Goal: Information Seeking & Learning: Check status

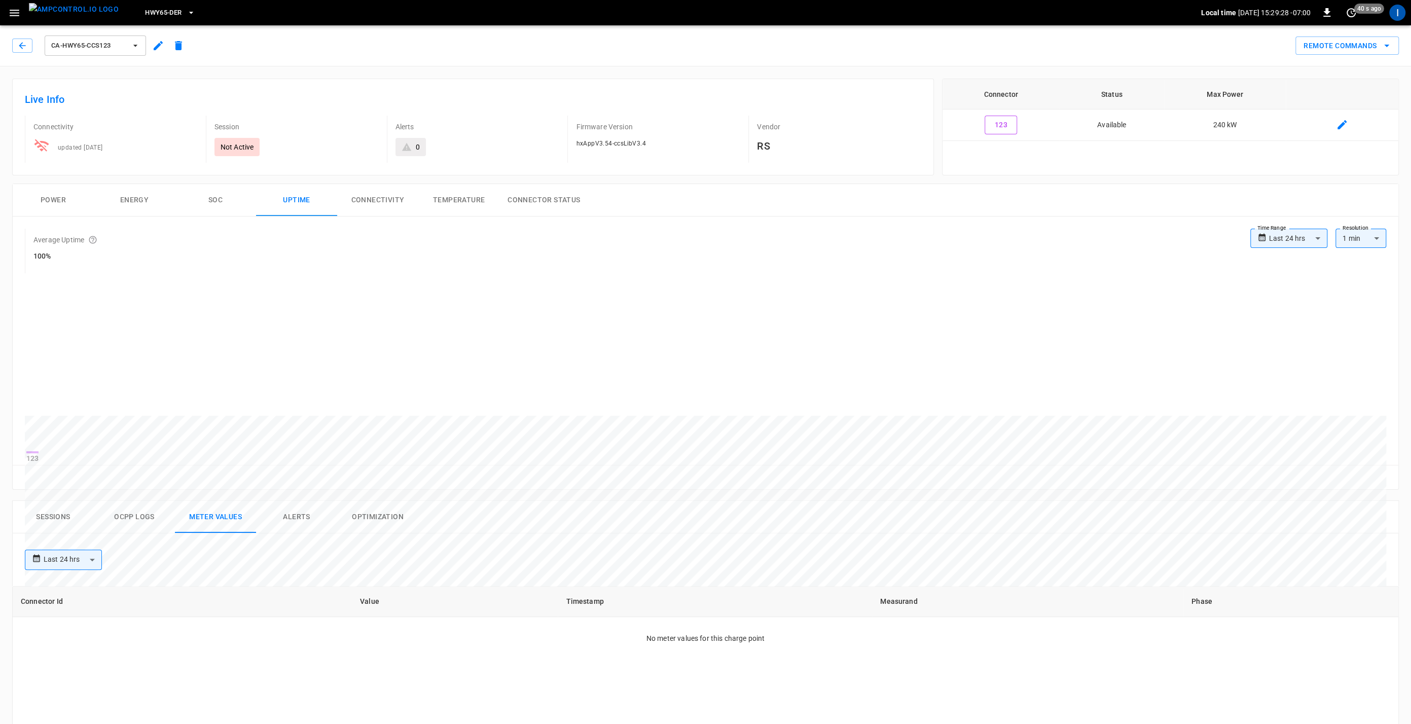
click at [120, 43] on span "ca-hwy65-ccs123" at bounding box center [88, 46] width 75 height 12
click at [110, 98] on li "ca-hwy65-ccs111 c63b ..." at bounding box center [120, 93] width 152 height 24
click at [1280, 236] on body "**********" at bounding box center [705, 566] width 1411 height 1132
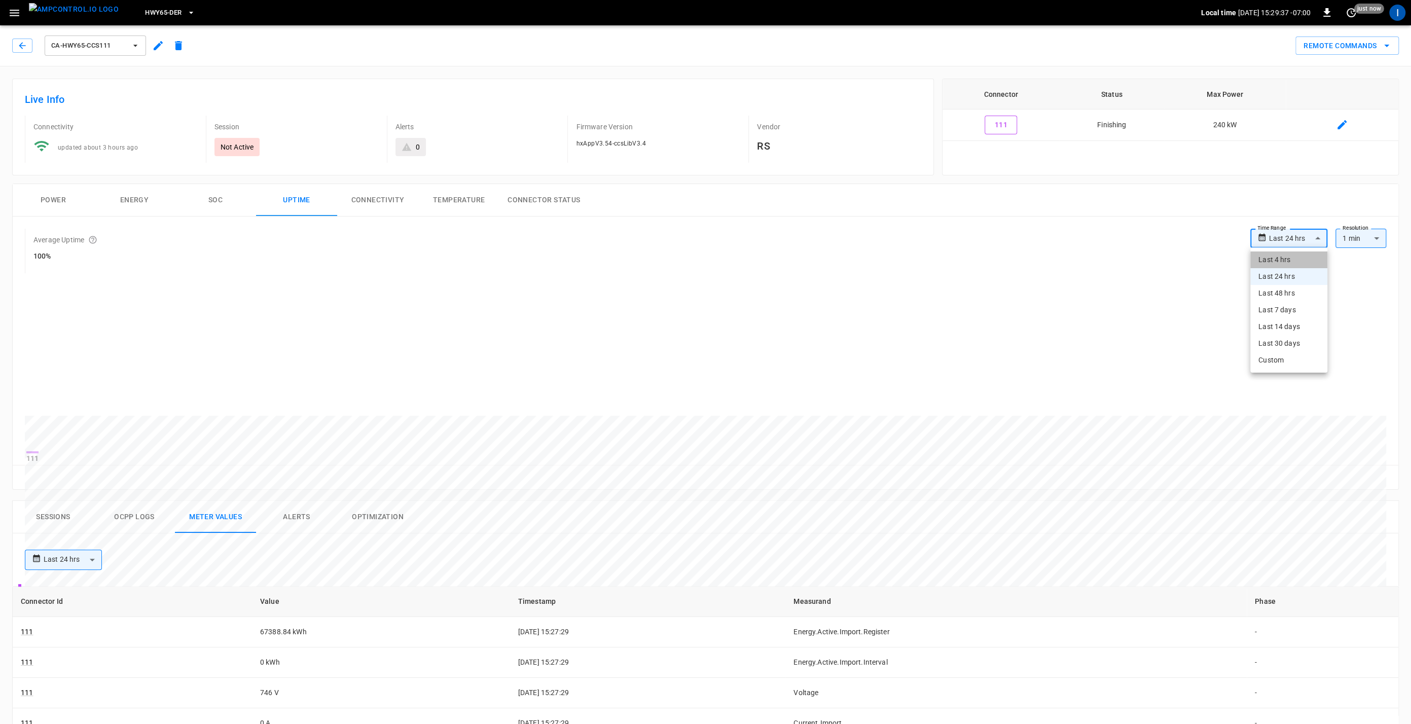
drag, startPoint x: 1288, startPoint y: 260, endPoint x: 1163, endPoint y: 262, distance: 124.7
click at [1287, 260] on li "Last 4 hrs" at bounding box center [1288, 259] width 77 height 17
type input "**********"
click at [461, 201] on button "Temperature" at bounding box center [458, 200] width 81 height 32
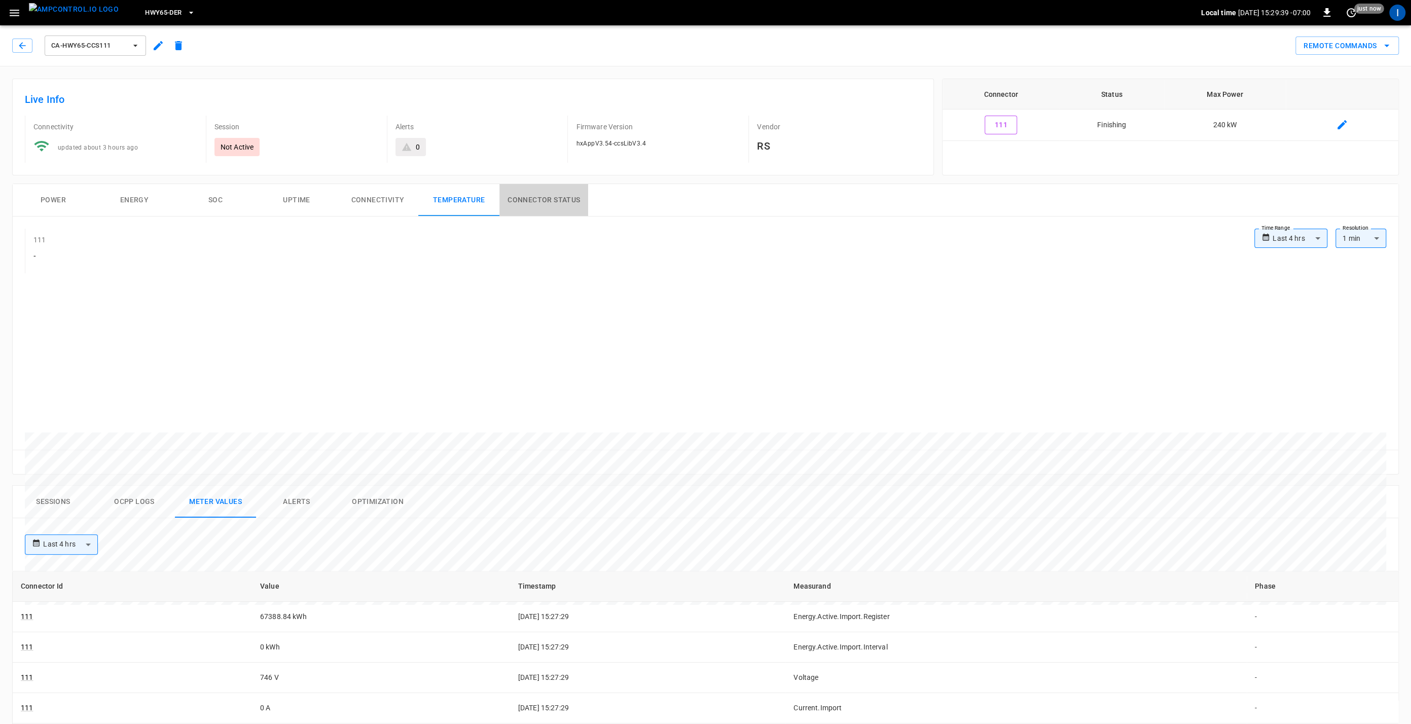
drag, startPoint x: 540, startPoint y: 203, endPoint x: 548, endPoint y: 205, distance: 8.0
click at [540, 203] on button "Connector Status" at bounding box center [543, 200] width 89 height 32
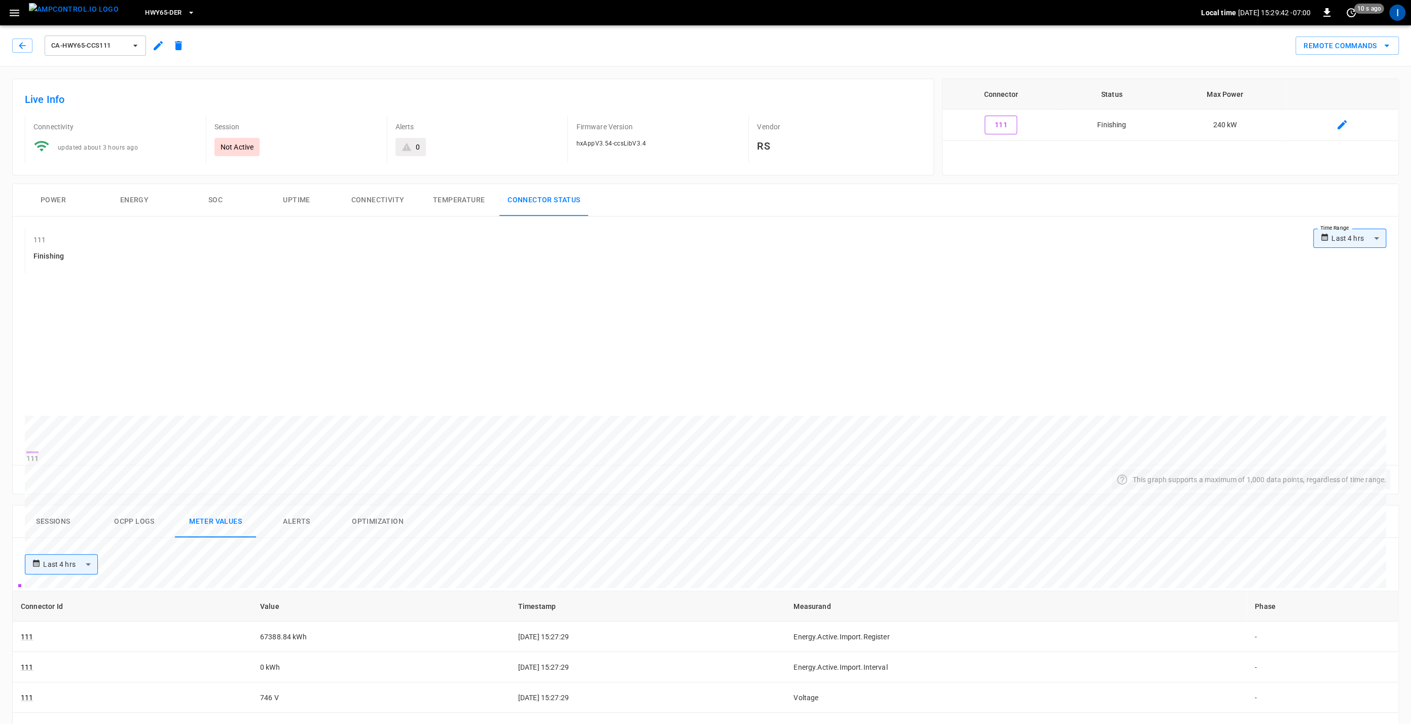
drag, startPoint x: 219, startPoint y: 202, endPoint x: 240, endPoint y: 207, distance: 21.4
click at [224, 204] on button "SOC" at bounding box center [215, 200] width 81 height 32
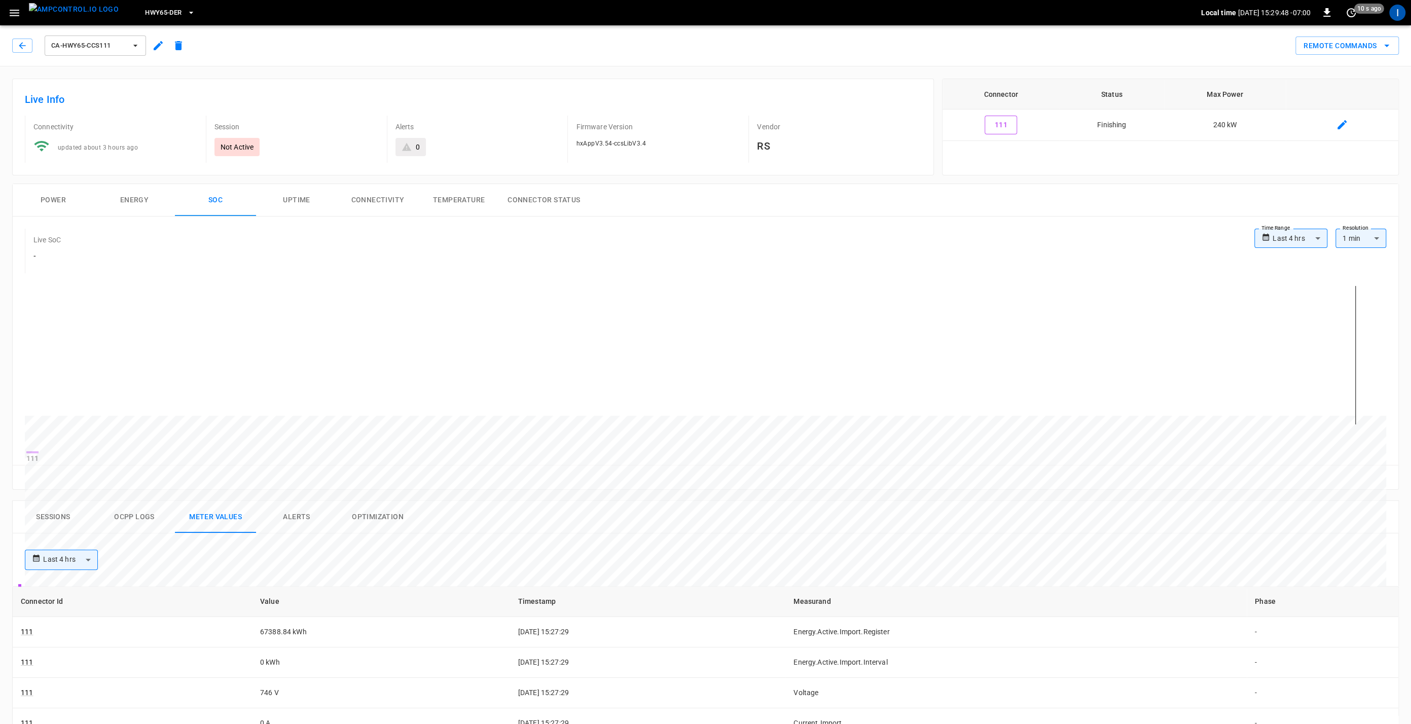
drag, startPoint x: 57, startPoint y: 198, endPoint x: 71, endPoint y: 199, distance: 13.7
click at [61, 199] on button "Power" at bounding box center [53, 200] width 81 height 32
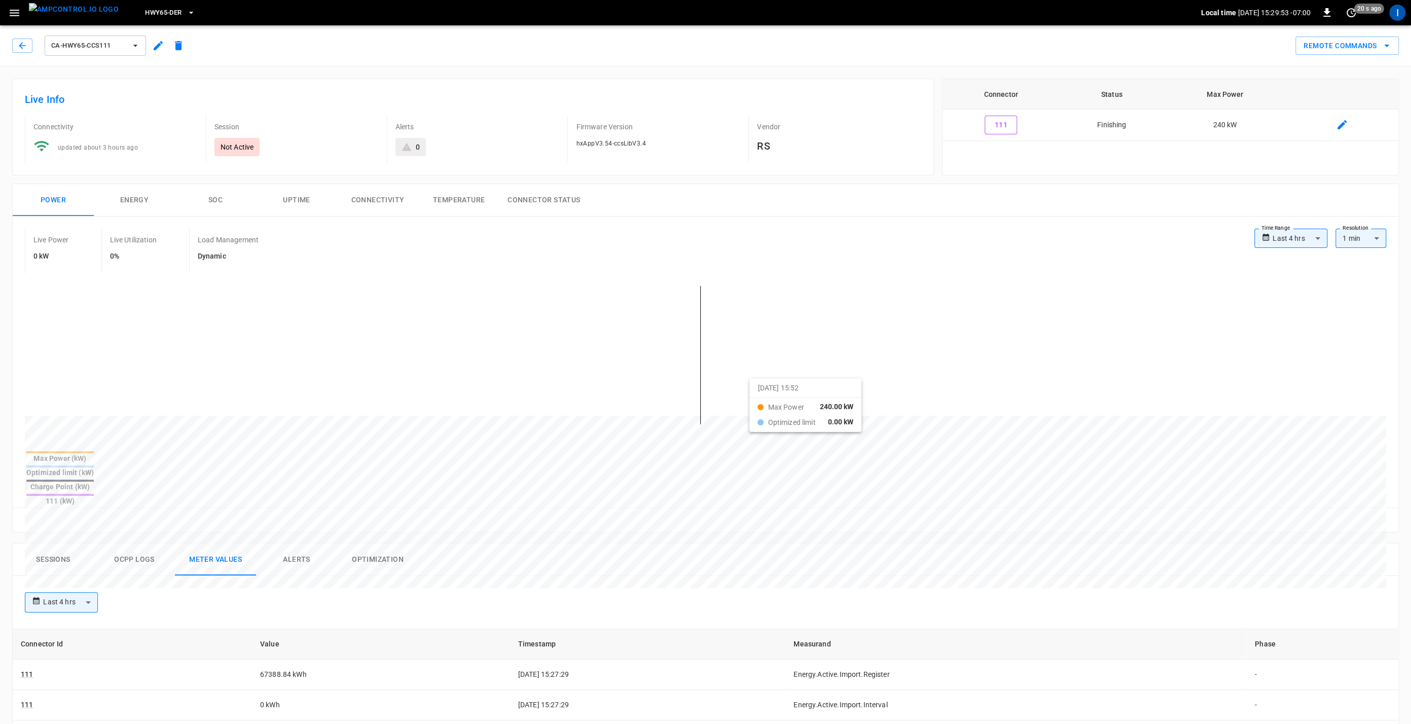
drag, startPoint x: 652, startPoint y: 369, endPoint x: 761, endPoint y: 389, distance: 110.4
click at [762, 591] on div at bounding box center [686, 660] width 1323 height 138
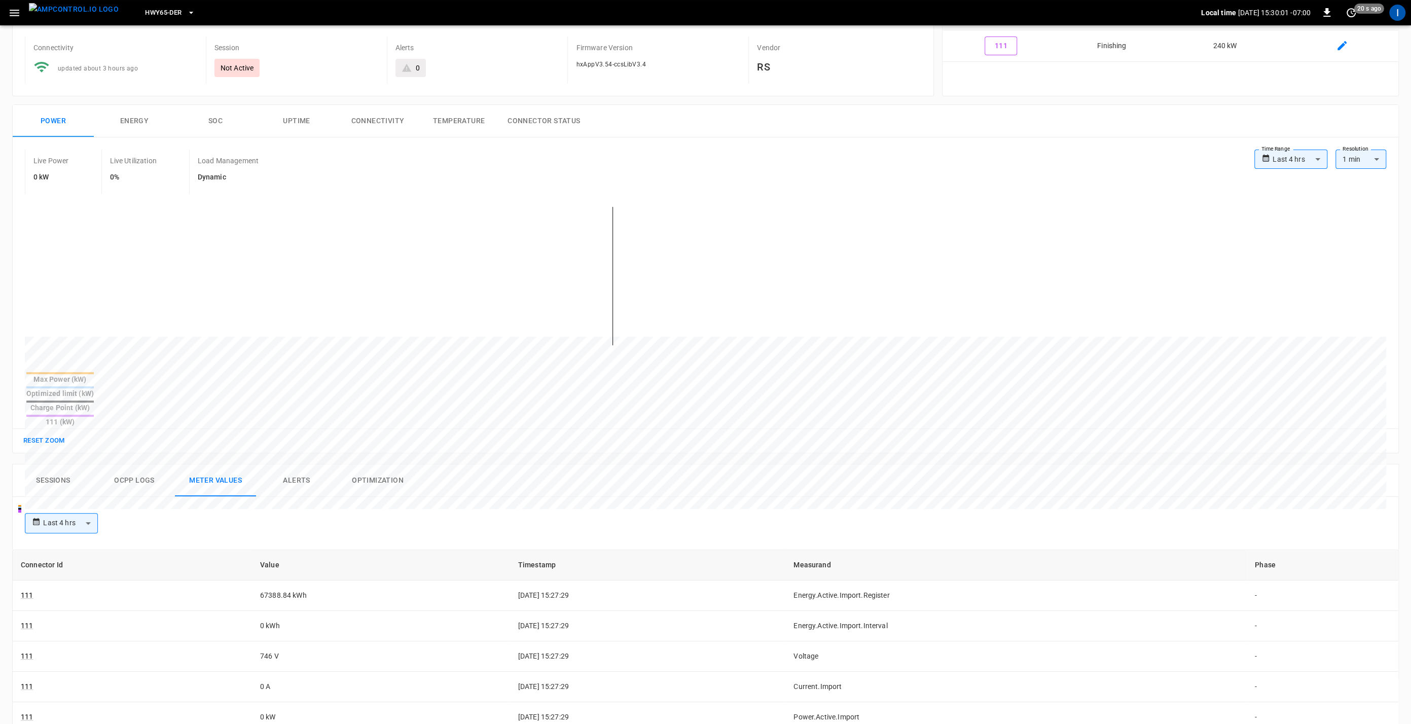
drag, startPoint x: 132, startPoint y: 446, endPoint x: 209, endPoint y: 443, distance: 77.1
click at [135, 464] on button "Ocpp logs" at bounding box center [134, 480] width 81 height 32
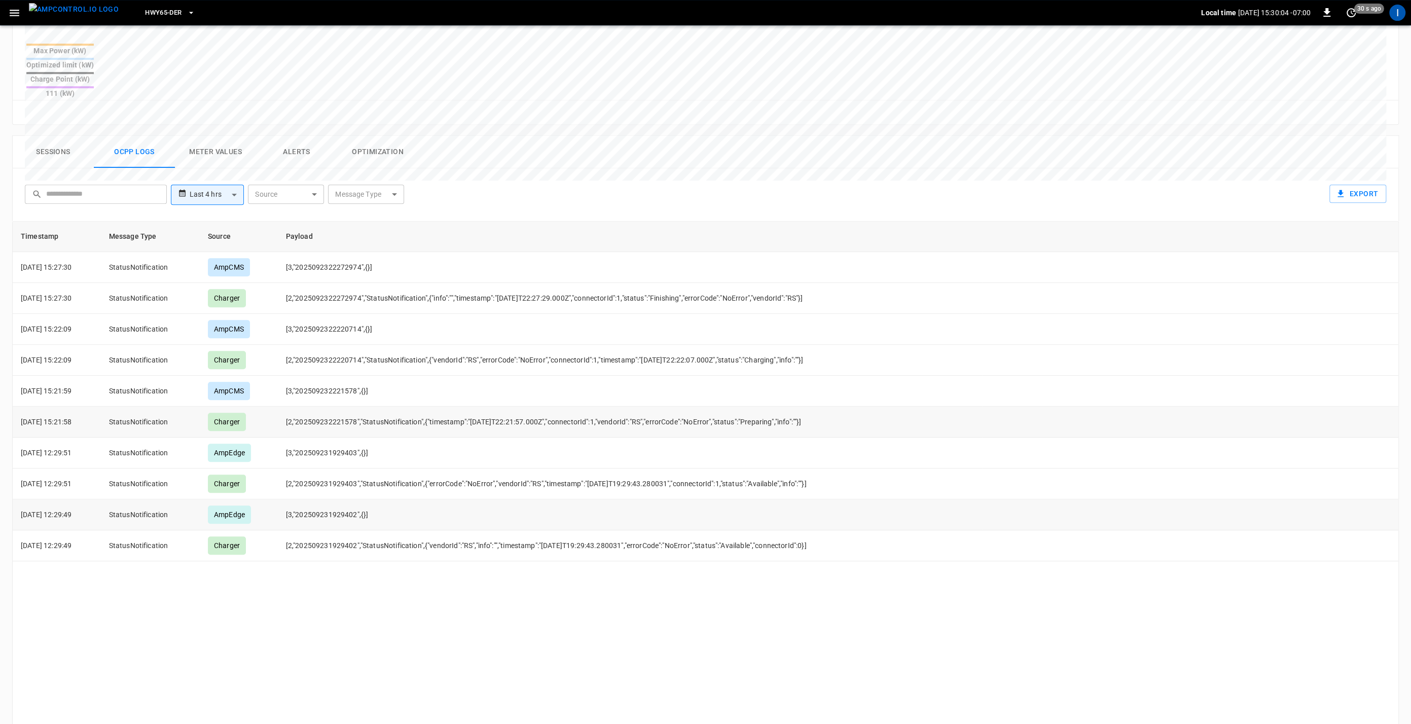
scroll to position [415, 0]
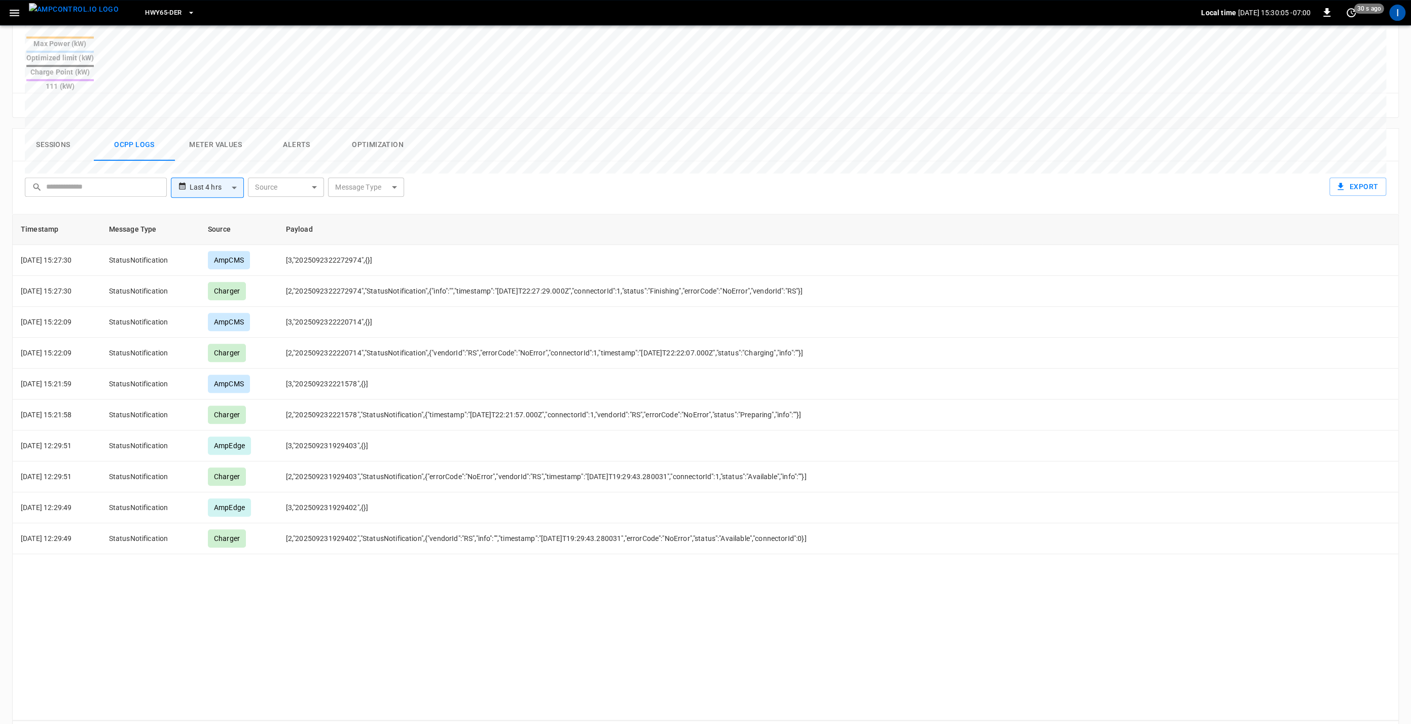
click at [360, 153] on body "**********" at bounding box center [705, 172] width 1411 height 1175
click at [458, 134] on div at bounding box center [705, 362] width 1411 height 724
click at [229, 158] on body "**********" at bounding box center [705, 172] width 1411 height 1175
click at [211, 176] on li "Last 4 hrs" at bounding box center [207, 174] width 73 height 17
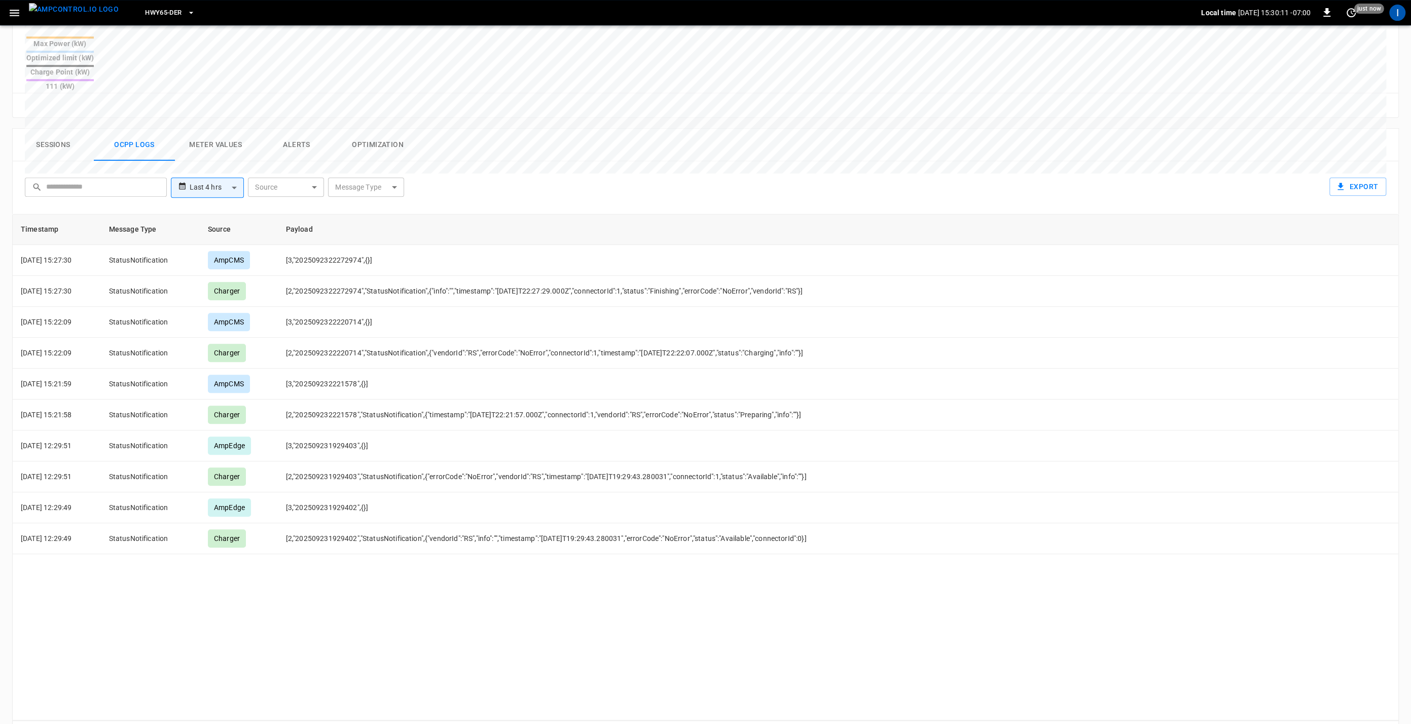
drag, startPoint x: 452, startPoint y: 161, endPoint x: 920, endPoint y: 178, distance: 467.7
click at [465, 169] on div "**********" at bounding box center [703, 185] width 1365 height 32
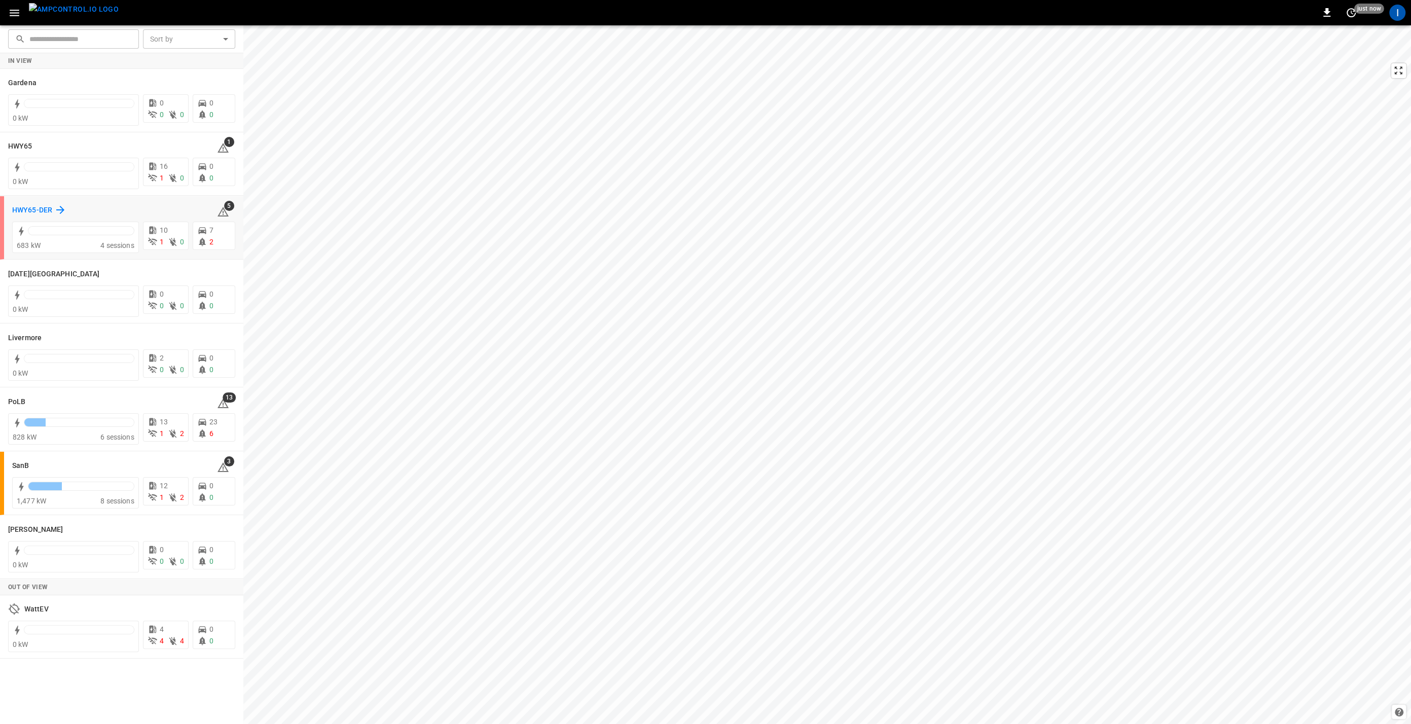
click at [55, 210] on icon at bounding box center [60, 210] width 12 height 12
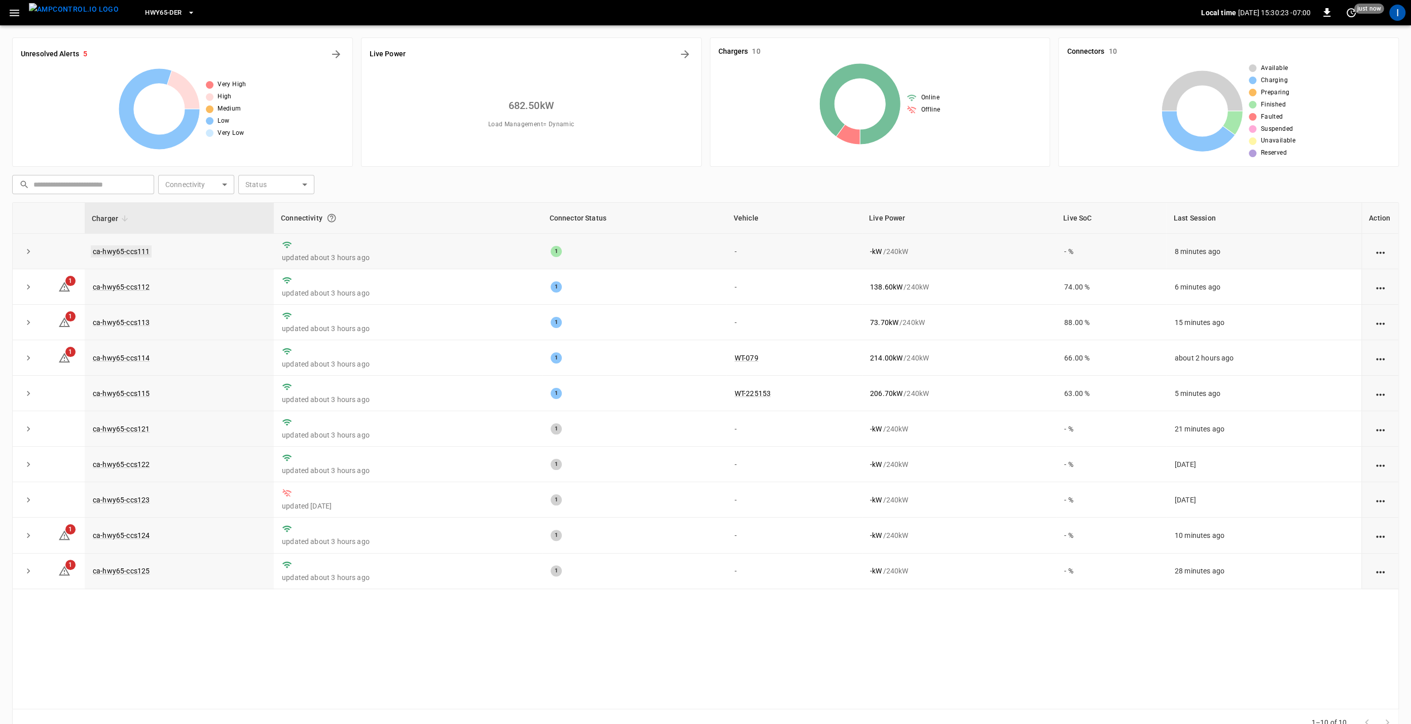
click at [123, 251] on link "ca-hwy65-ccs111" at bounding box center [121, 251] width 61 height 12
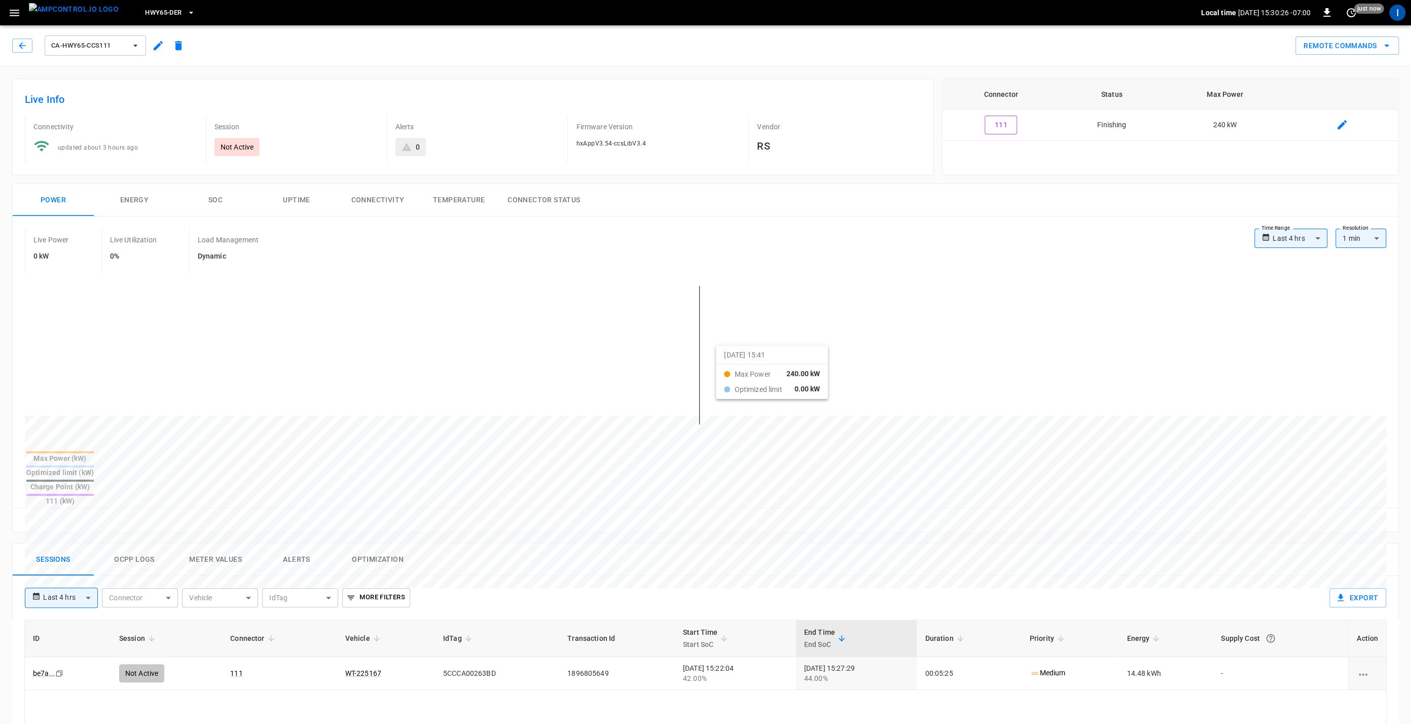
drag, startPoint x: 693, startPoint y: 349, endPoint x: 731, endPoint y: 357, distance: 39.4
click at [728, 591] on div at bounding box center [686, 660] width 1323 height 138
click at [21, 49] on icon "button" at bounding box center [22, 46] width 10 height 10
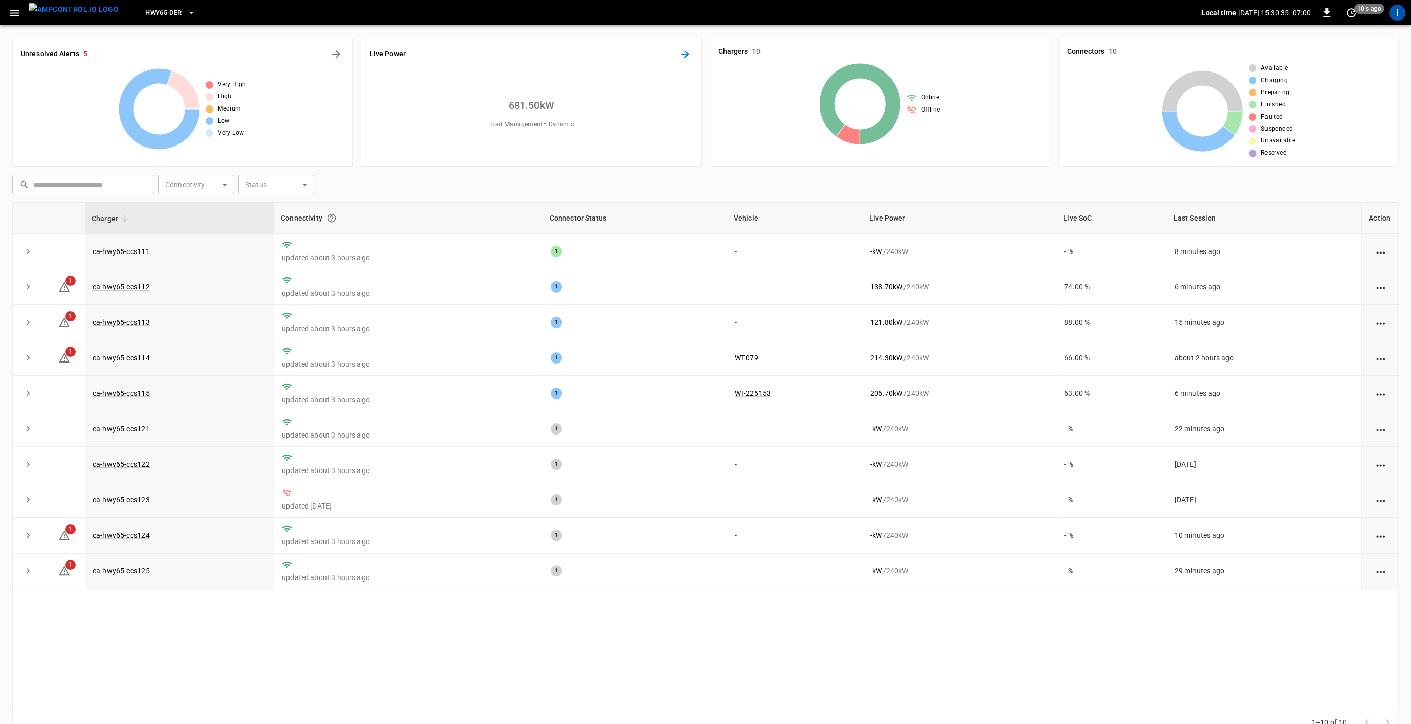
click at [684, 55] on icon "Energy Overview" at bounding box center [685, 54] width 12 height 12
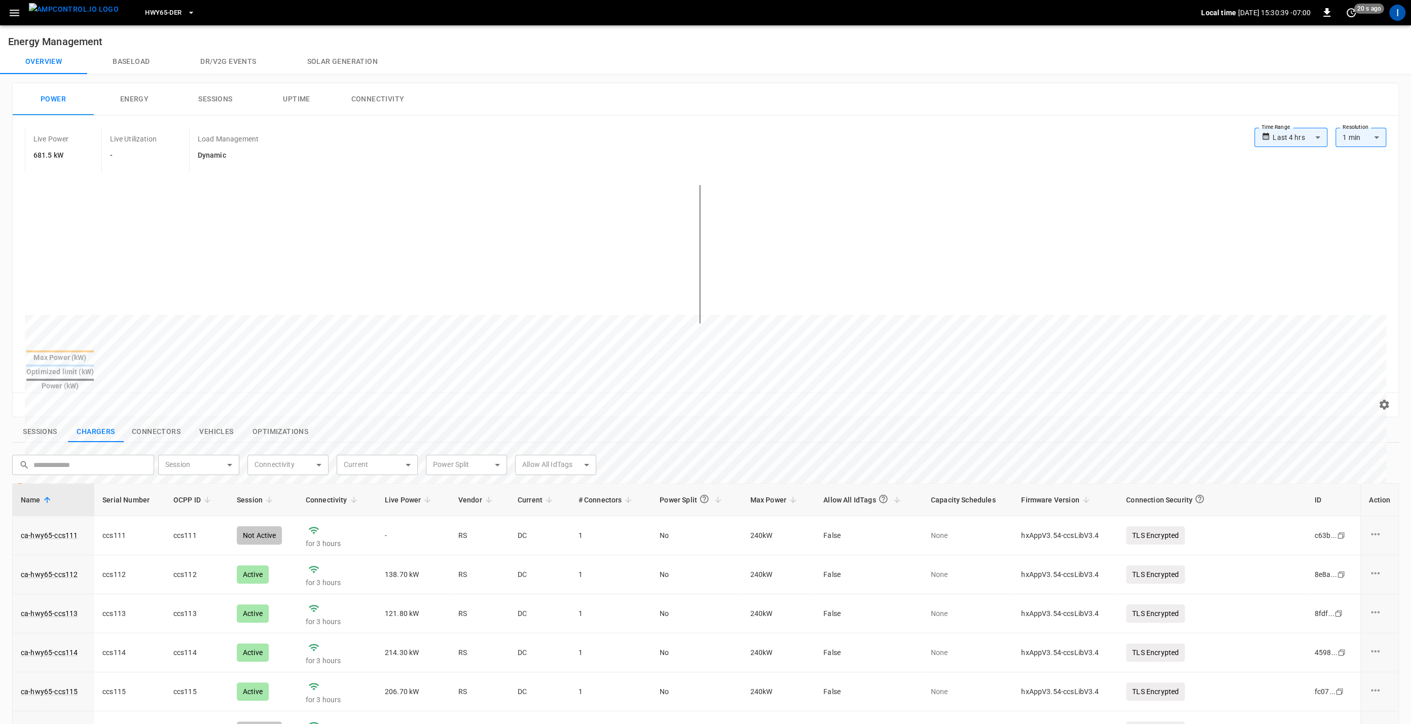
click at [336, 65] on button "Solar generation" at bounding box center [342, 62] width 121 height 24
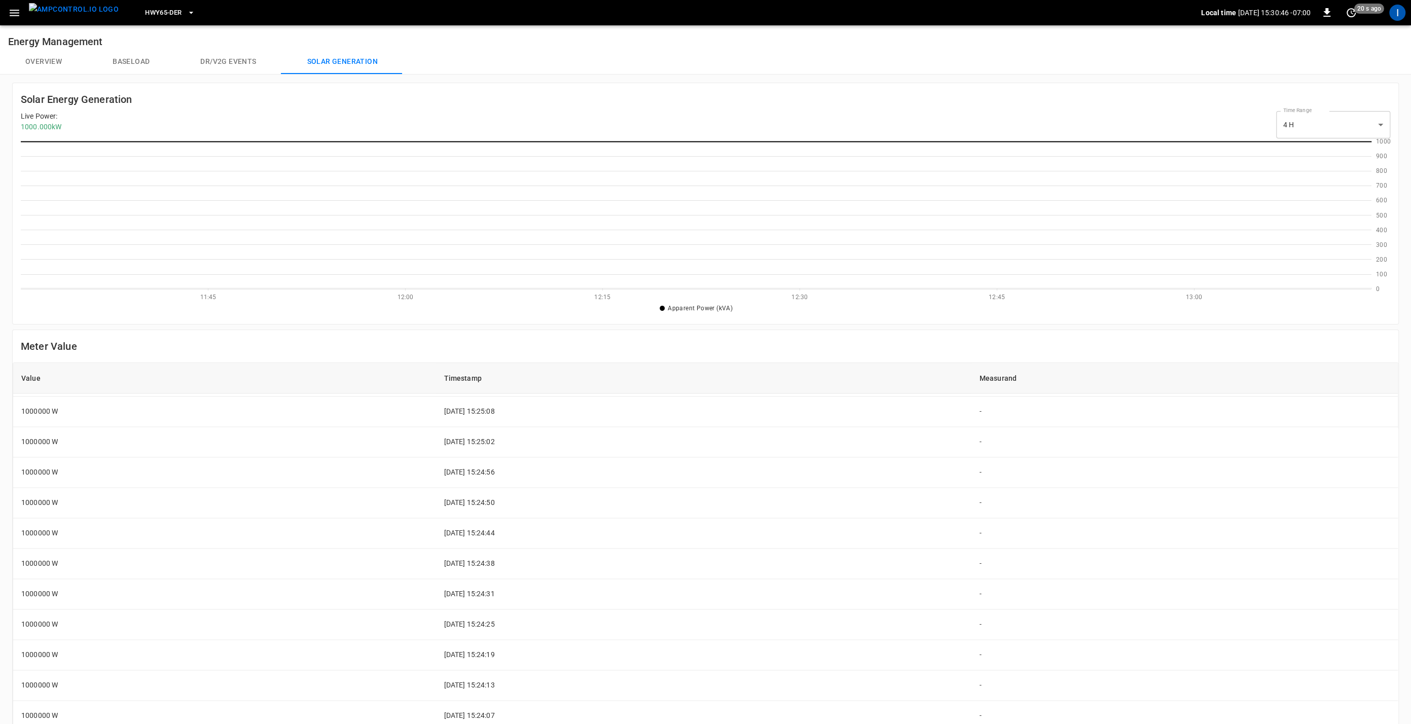
scroll to position [1625, 0]
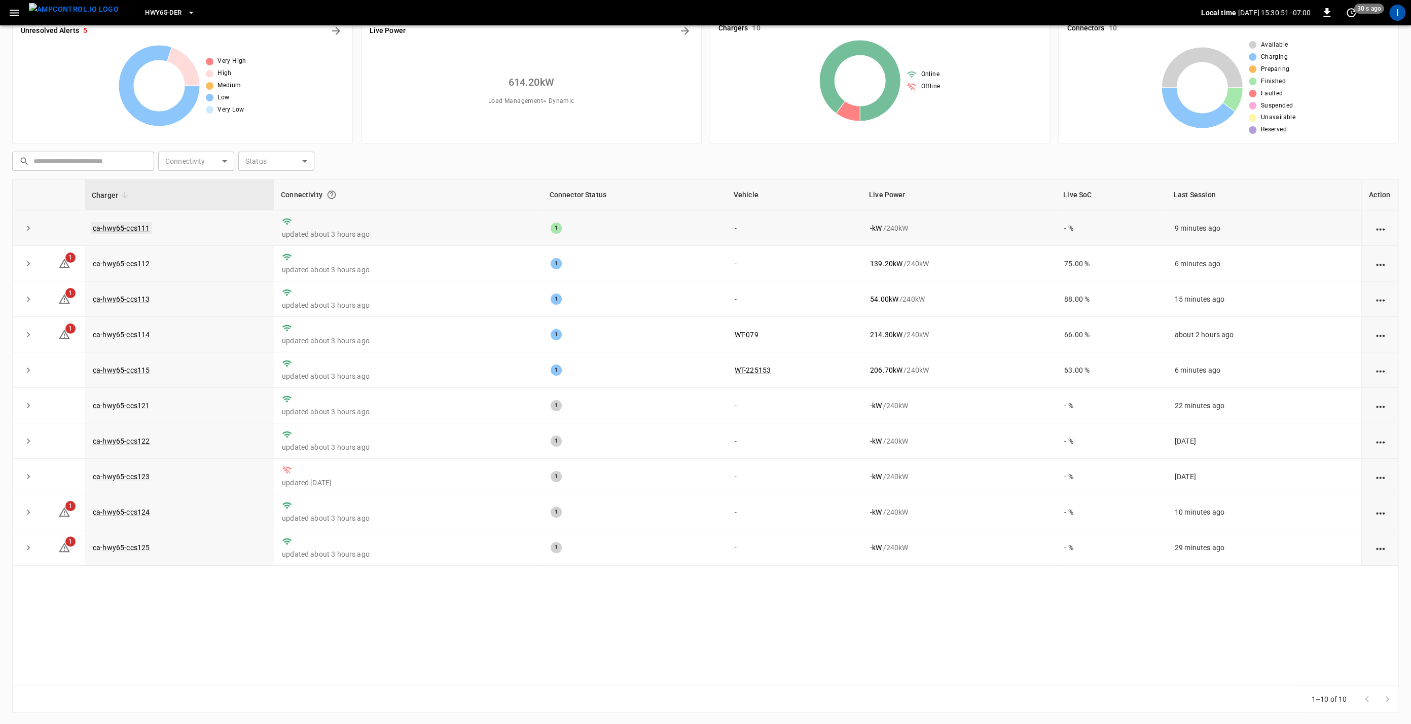
click at [130, 224] on link "ca-hwy65-ccs111" at bounding box center [121, 228] width 61 height 12
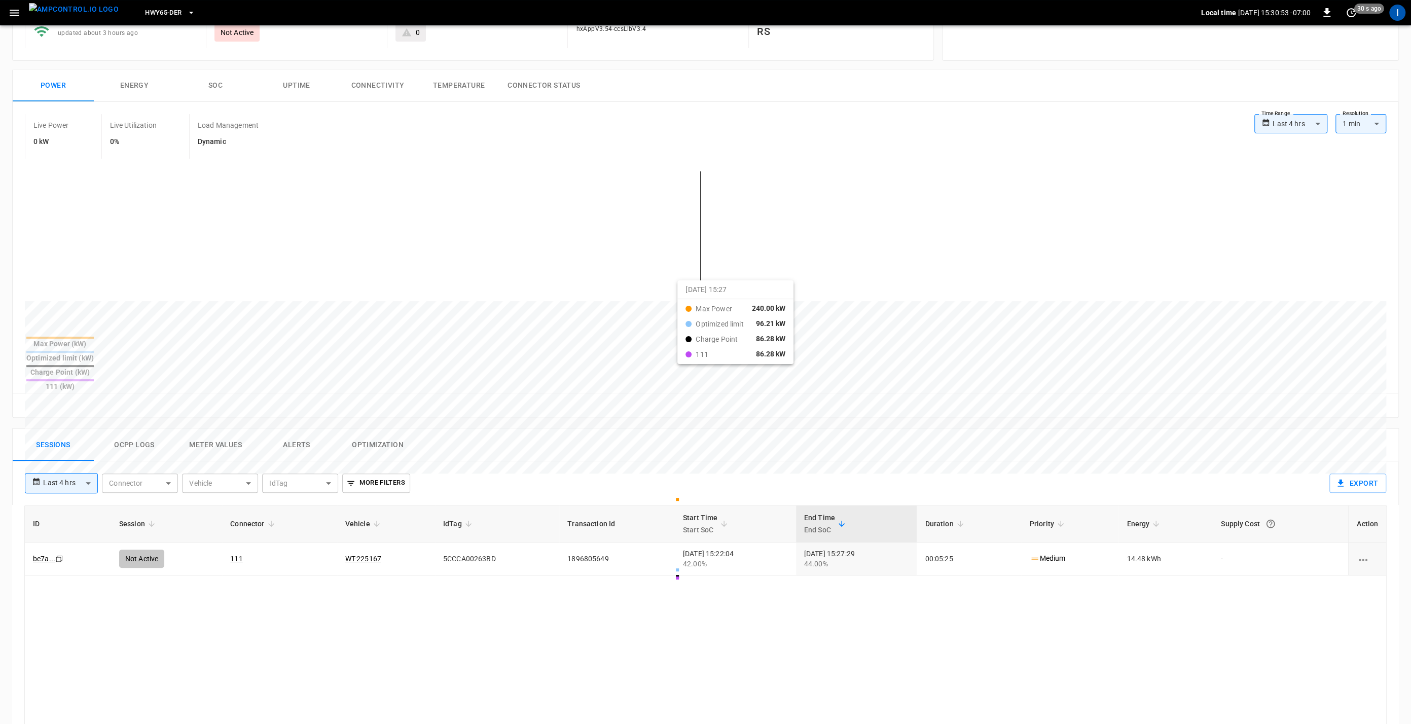
scroll to position [116, 0]
drag, startPoint x: 673, startPoint y: 290, endPoint x: 733, endPoint y: 292, distance: 59.8
click at [734, 475] on div at bounding box center [686, 544] width 1323 height 138
click at [144, 428] on button "Ocpp logs" at bounding box center [134, 444] width 81 height 32
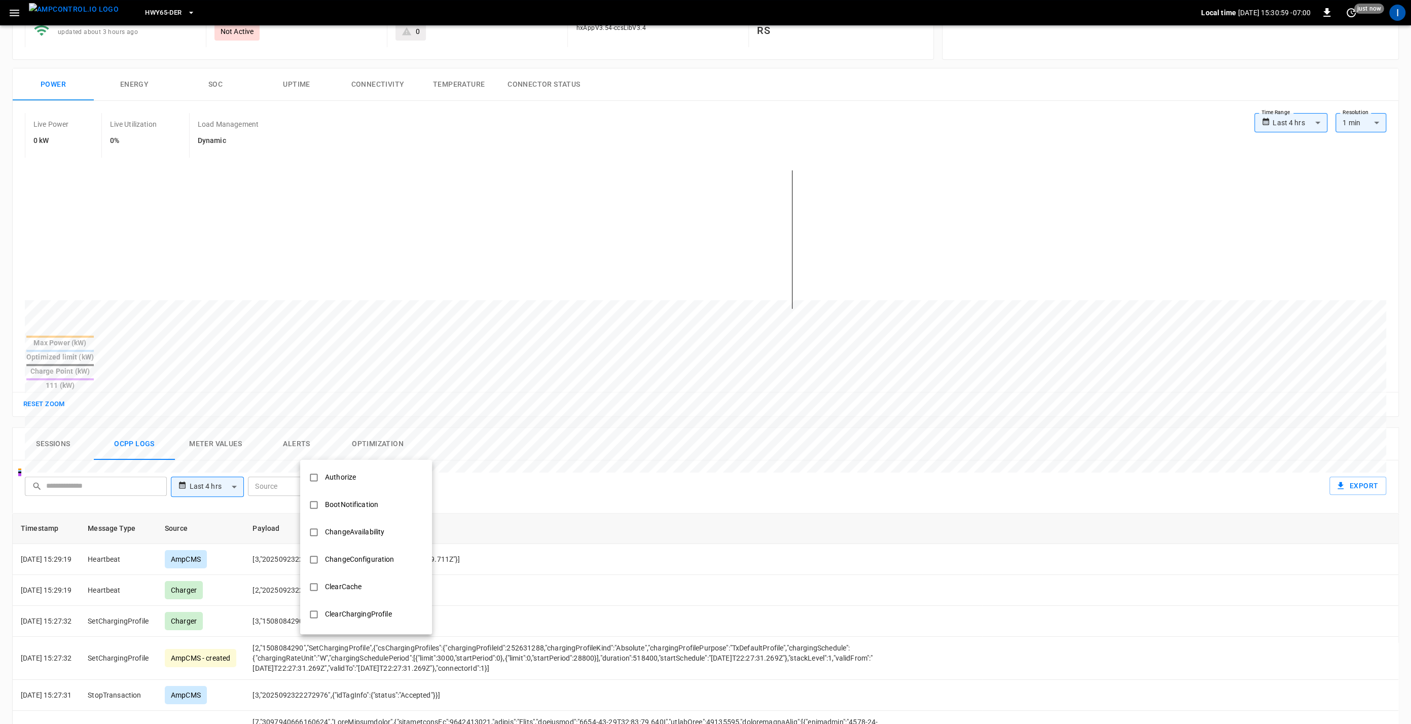
click at [365, 447] on body "**********" at bounding box center [705, 471] width 1411 height 1175
drag, startPoint x: 377, startPoint y: 574, endPoint x: 479, endPoint y: 513, distance: 119.6
click at [378, 574] on div "SetChargingProfile" at bounding box center [355, 571] width 72 height 19
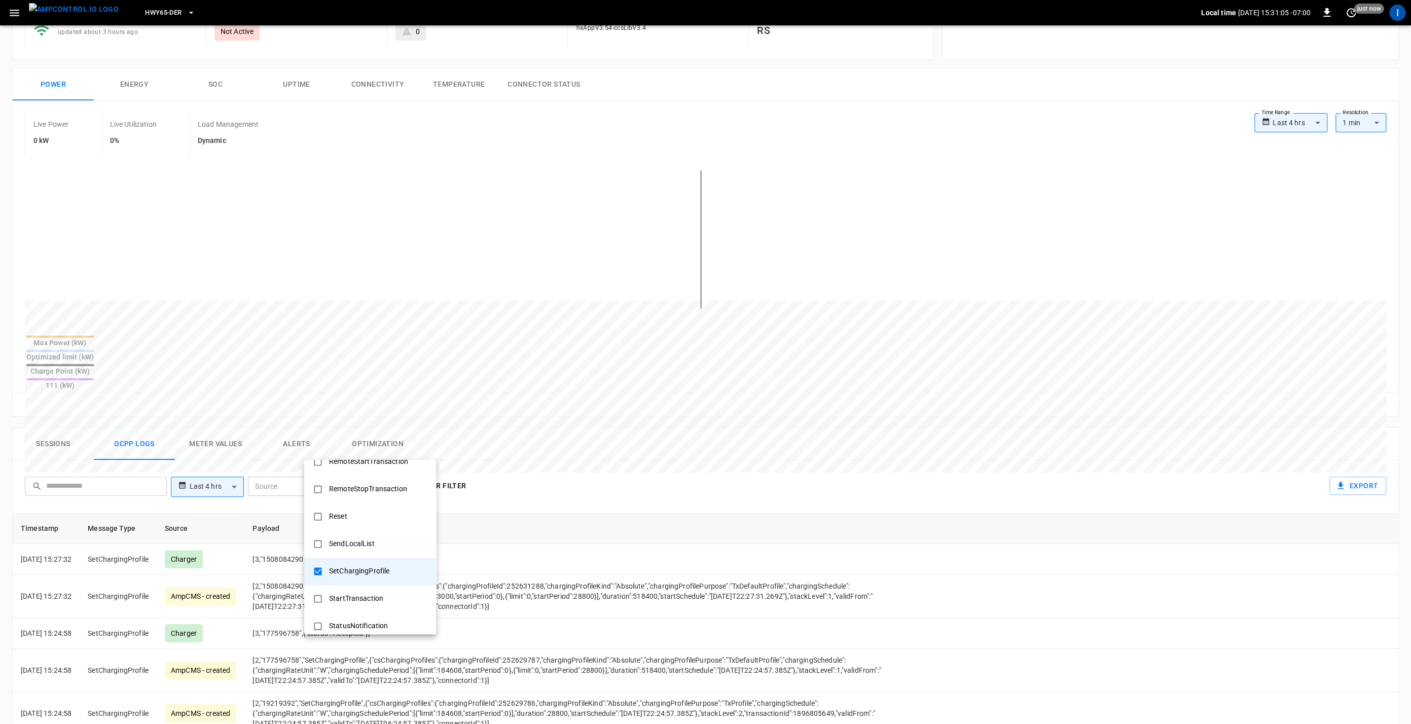
drag, startPoint x: 612, startPoint y: 423, endPoint x: 638, endPoint y: 442, distance: 31.6
click at [614, 424] on div at bounding box center [705, 362] width 1411 height 724
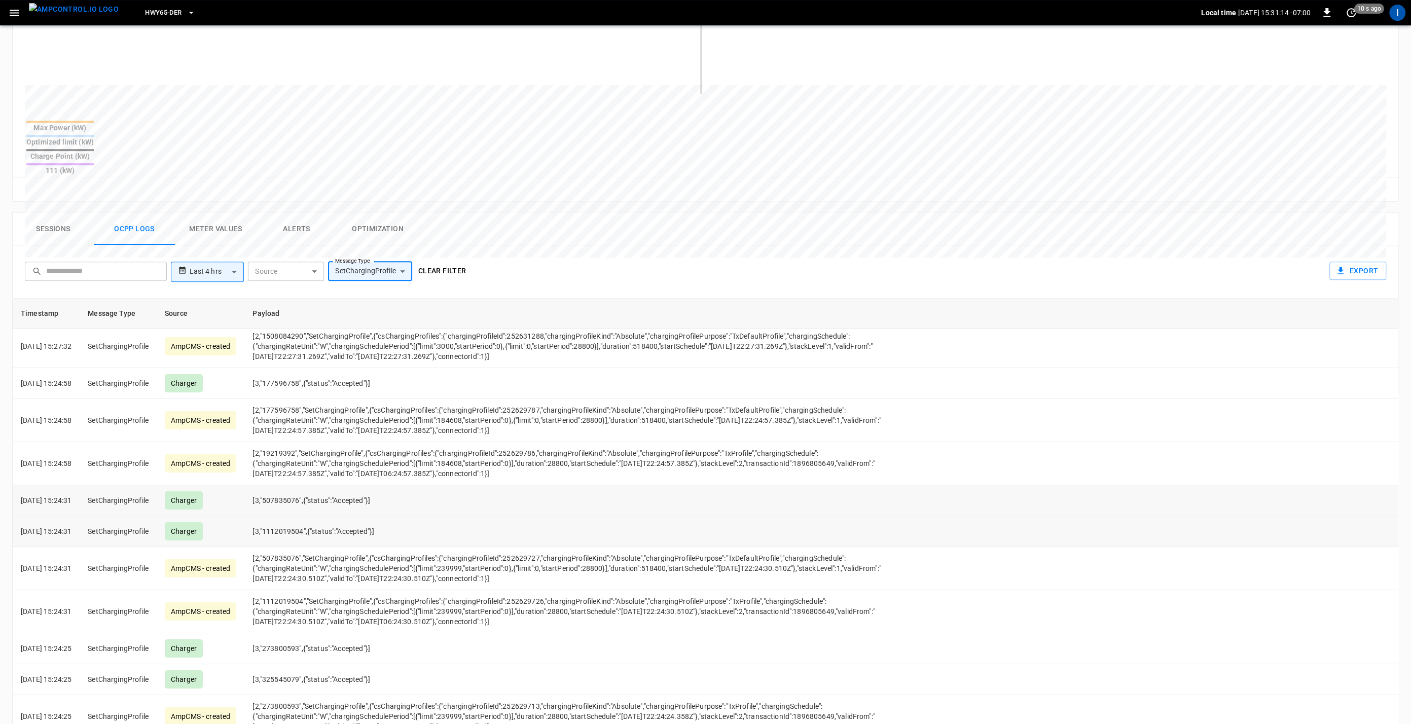
scroll to position [0, 0]
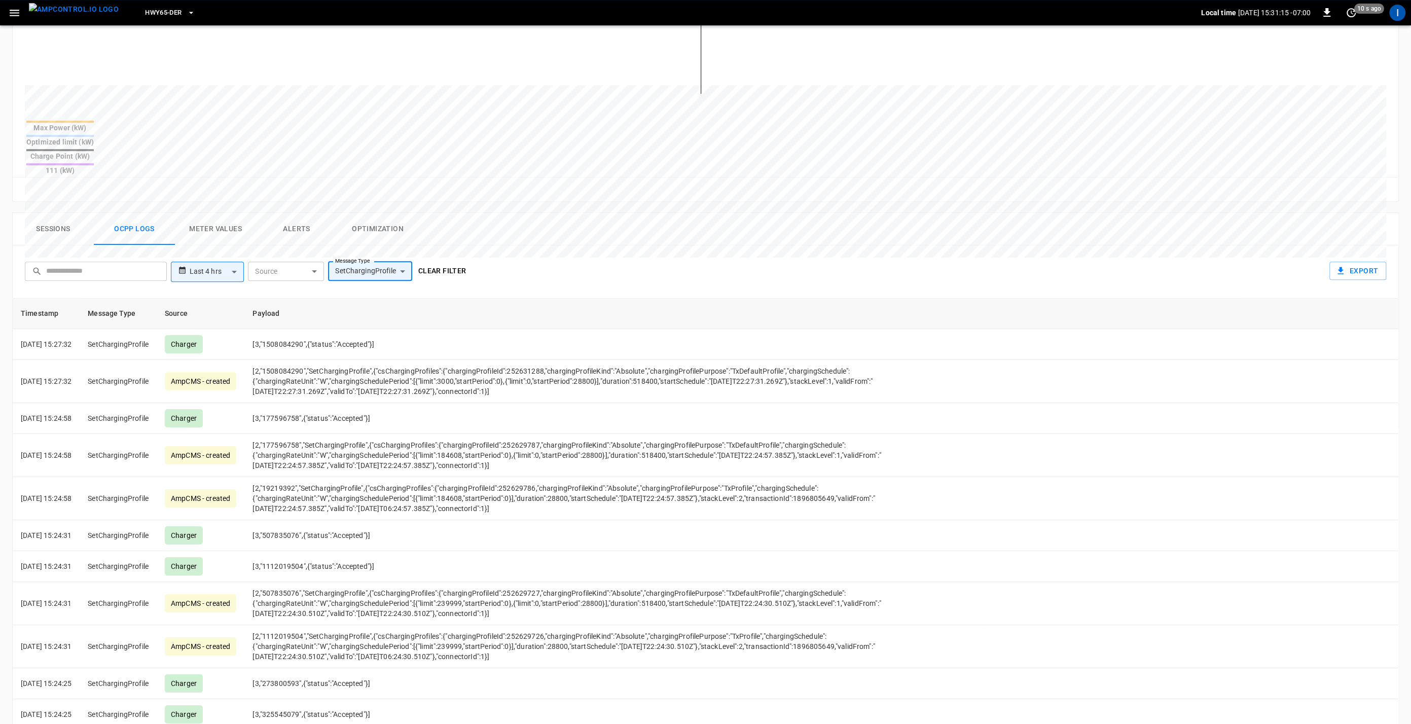
click at [363, 236] on body "**********" at bounding box center [705, 256] width 1411 height 1175
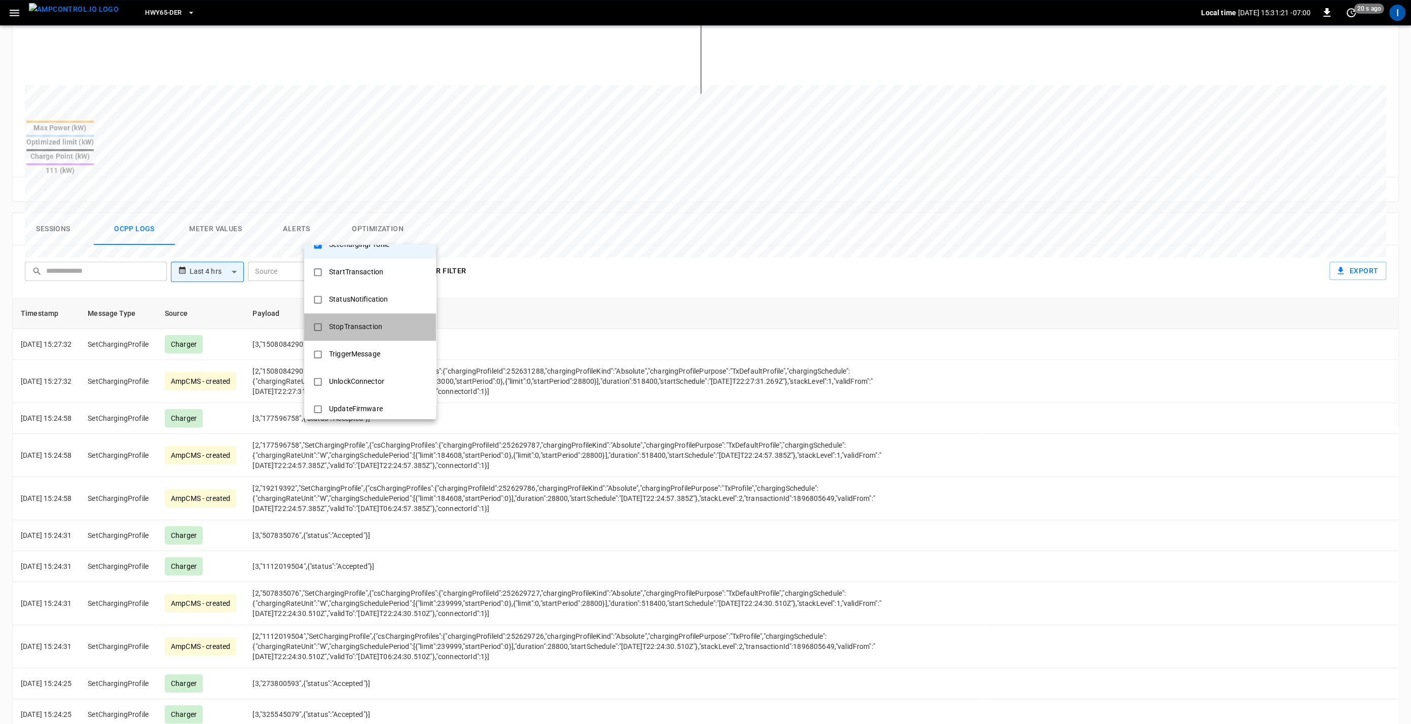
drag, startPoint x: 363, startPoint y: 331, endPoint x: 368, endPoint y: 333, distance: 5.5
click at [363, 331] on div "StopTransaction" at bounding box center [355, 326] width 65 height 19
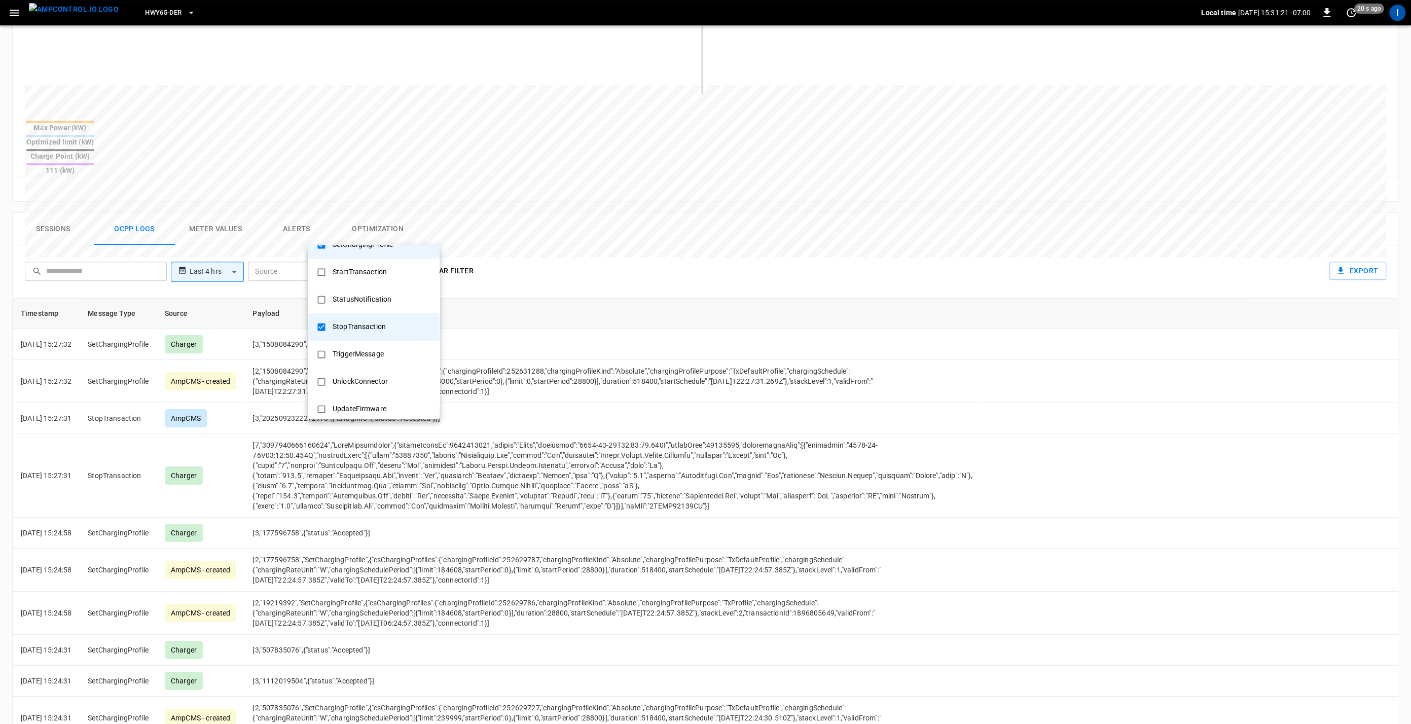
drag, startPoint x: 561, startPoint y: 343, endPoint x: 569, endPoint y: 349, distance: 10.8
click at [562, 343] on div at bounding box center [705, 362] width 1411 height 724
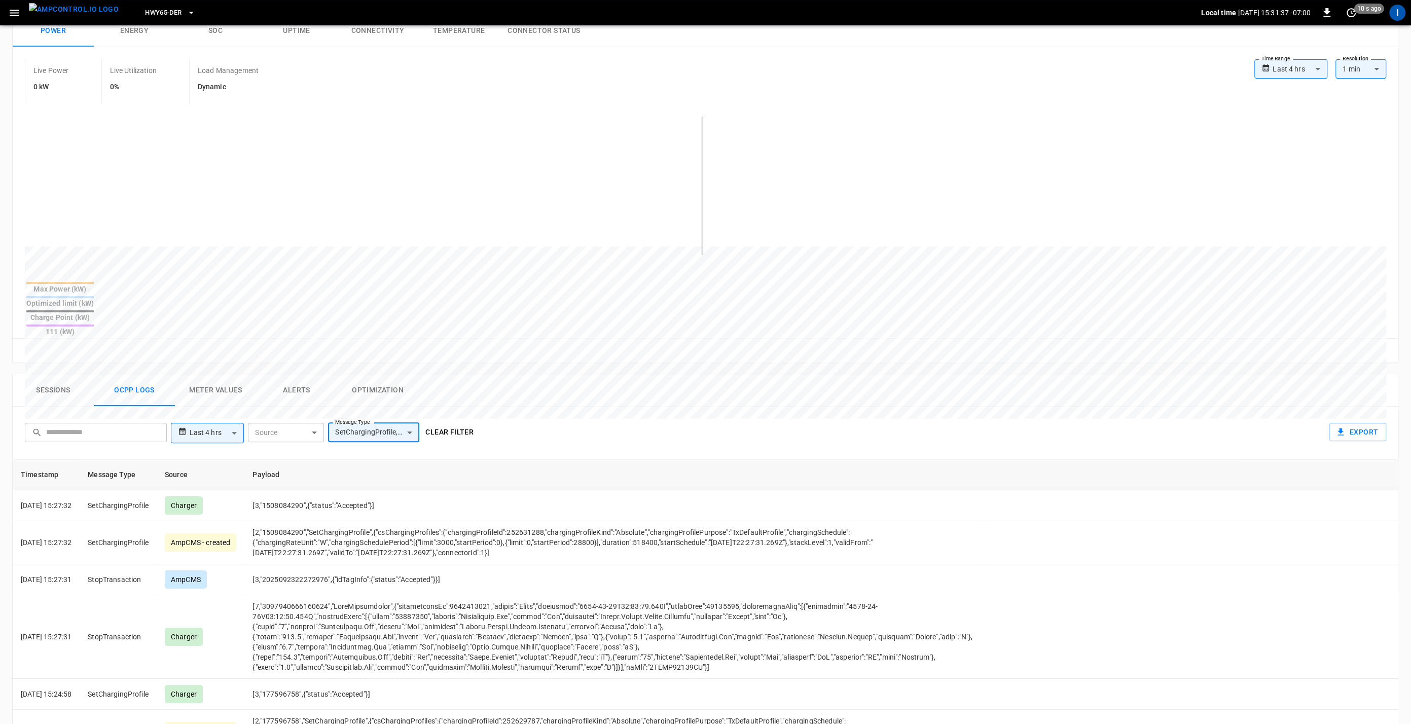
scroll to position [161, 0]
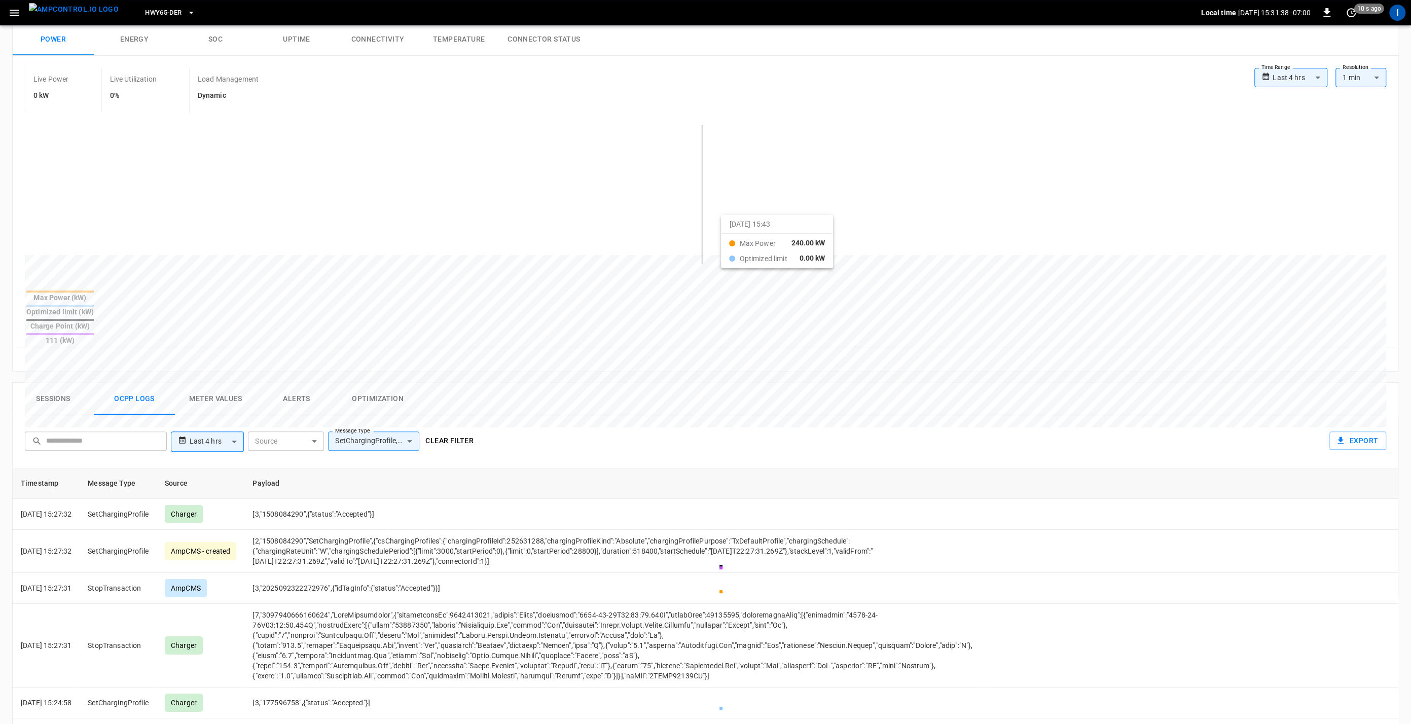
drag, startPoint x: 658, startPoint y: 223, endPoint x: 734, endPoint y: 223, distance: 75.5
click at [734, 430] on div at bounding box center [686, 499] width 1323 height 138
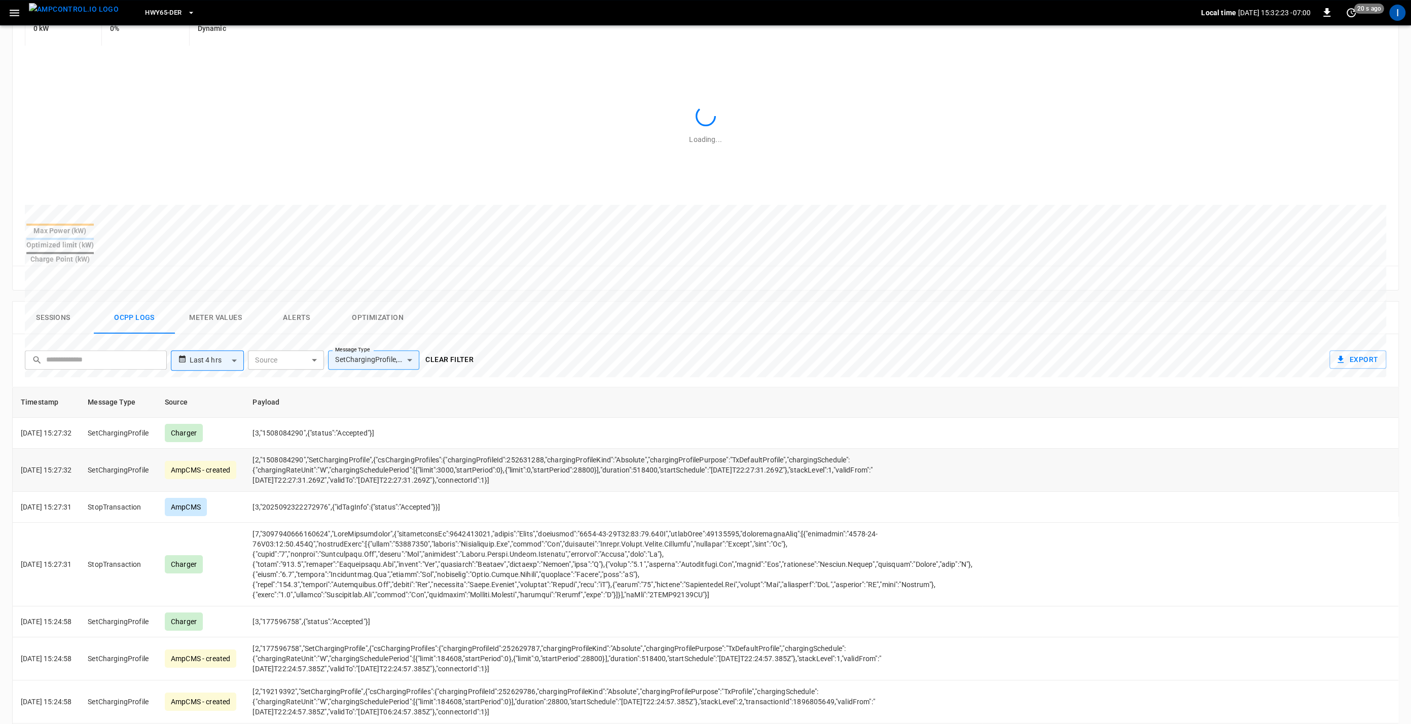
scroll to position [142, 0]
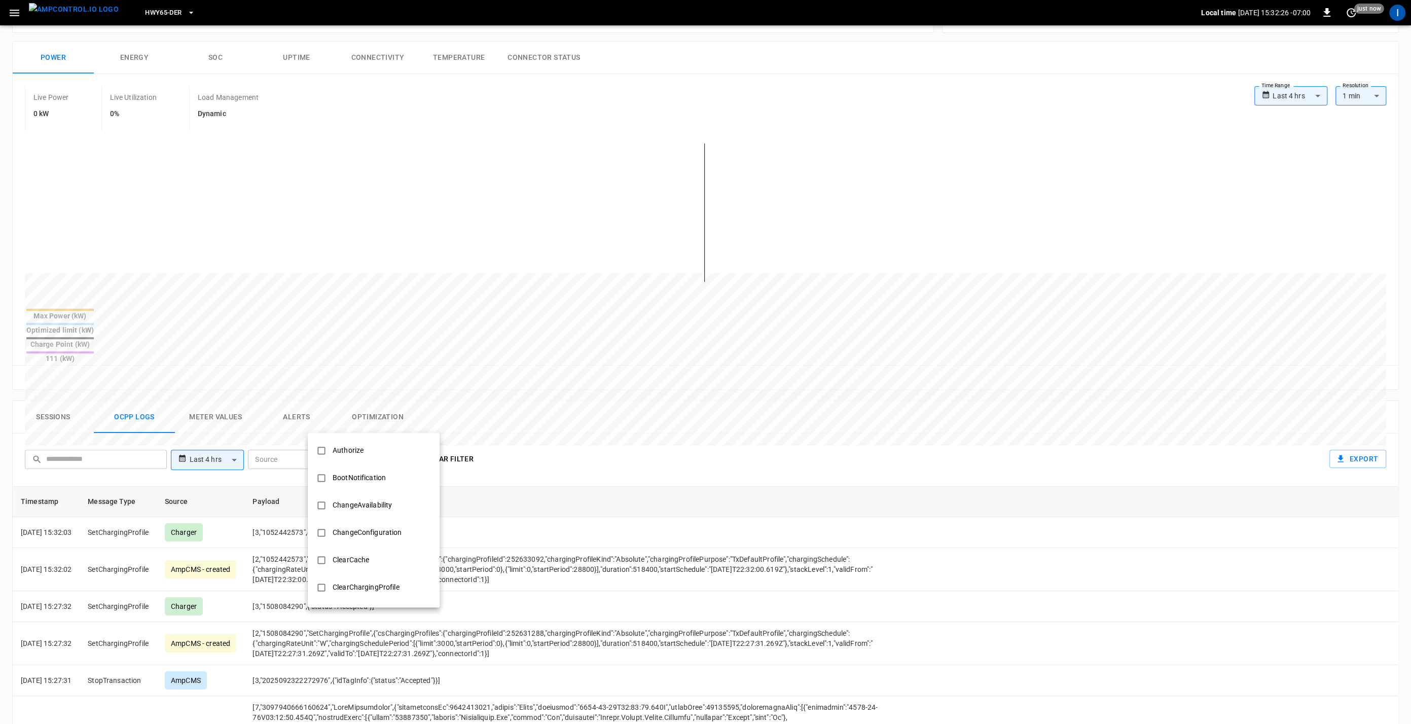
click at [393, 425] on body "**********" at bounding box center [705, 445] width 1411 height 1175
drag, startPoint x: 361, startPoint y: 499, endPoint x: 394, endPoint y: 493, distance: 33.1
click at [362, 499] on div "StatusNotification" at bounding box center [361, 498] width 71 height 19
type input "**********"
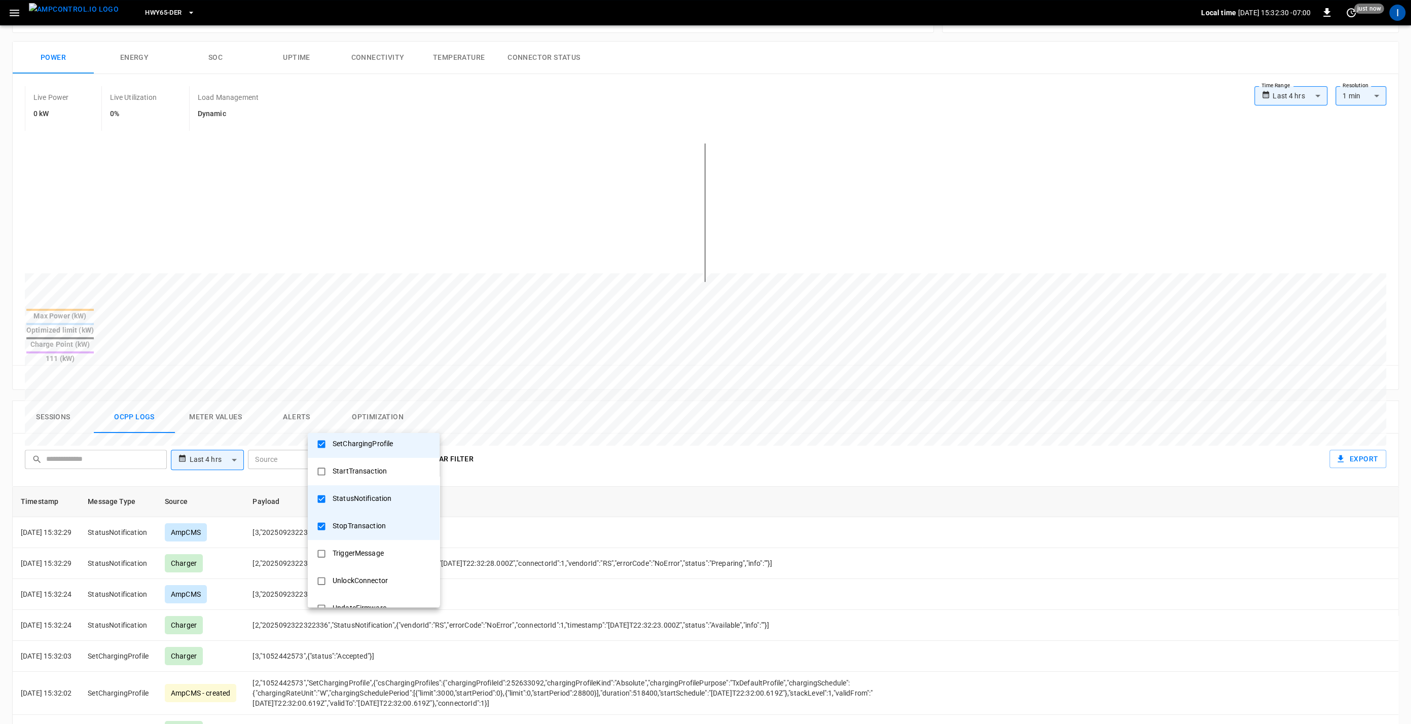
click at [558, 403] on div at bounding box center [705, 362] width 1411 height 724
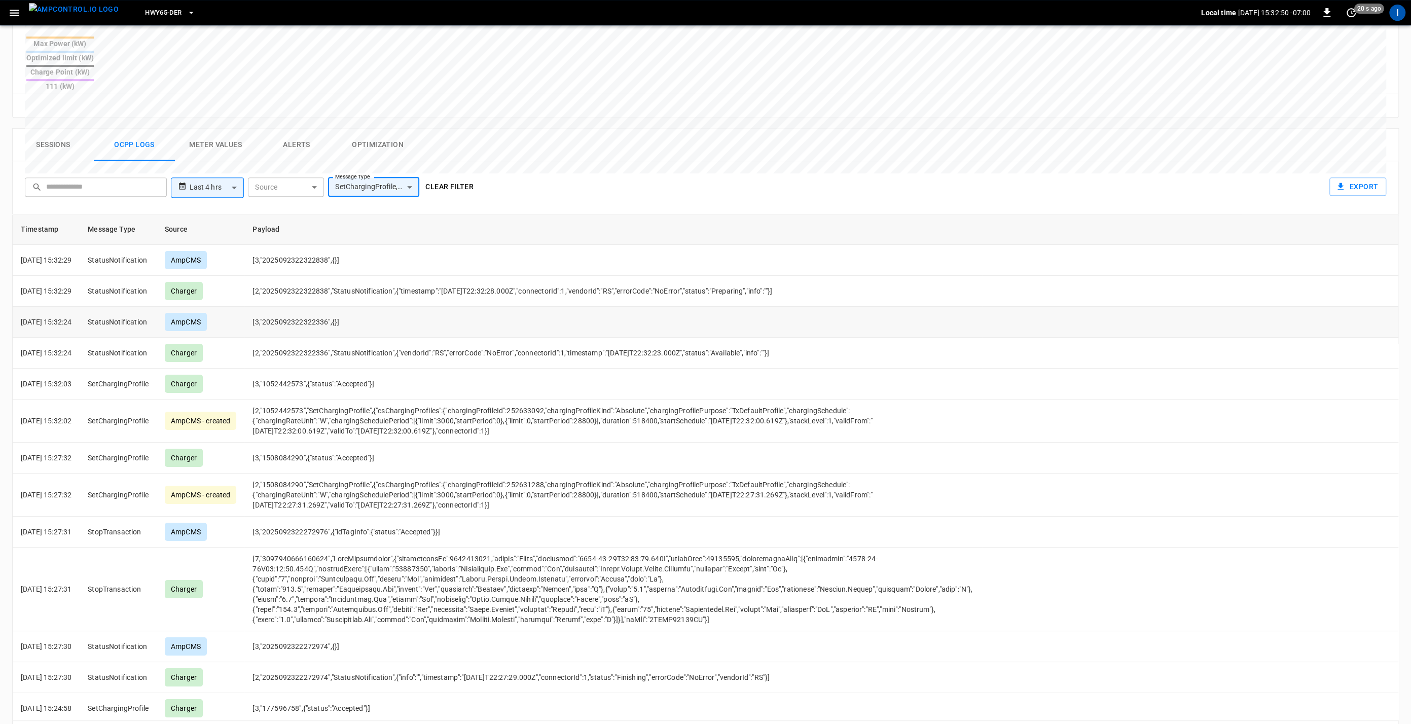
scroll to position [141, 0]
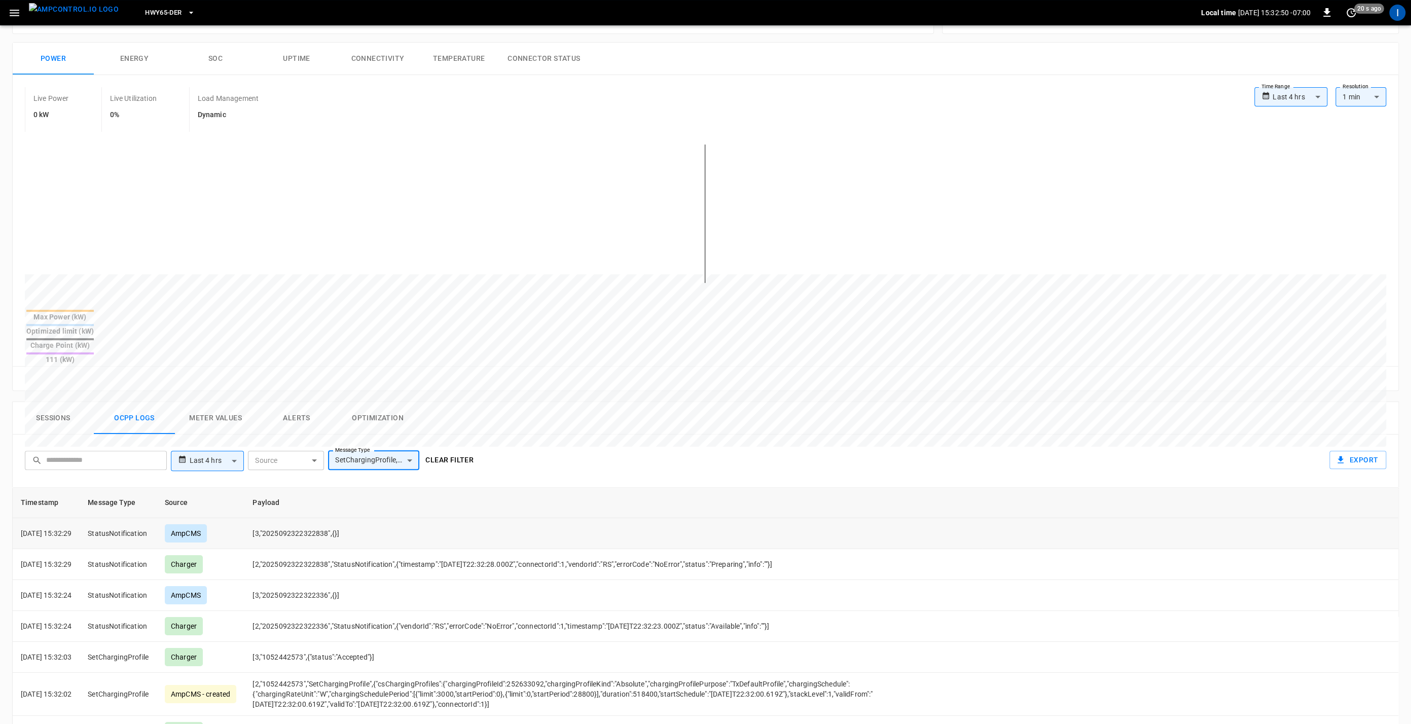
drag, startPoint x: 655, startPoint y: 374, endPoint x: 643, endPoint y: 336, distance: 39.9
click at [711, 448] on div at bounding box center [686, 517] width 1323 height 138
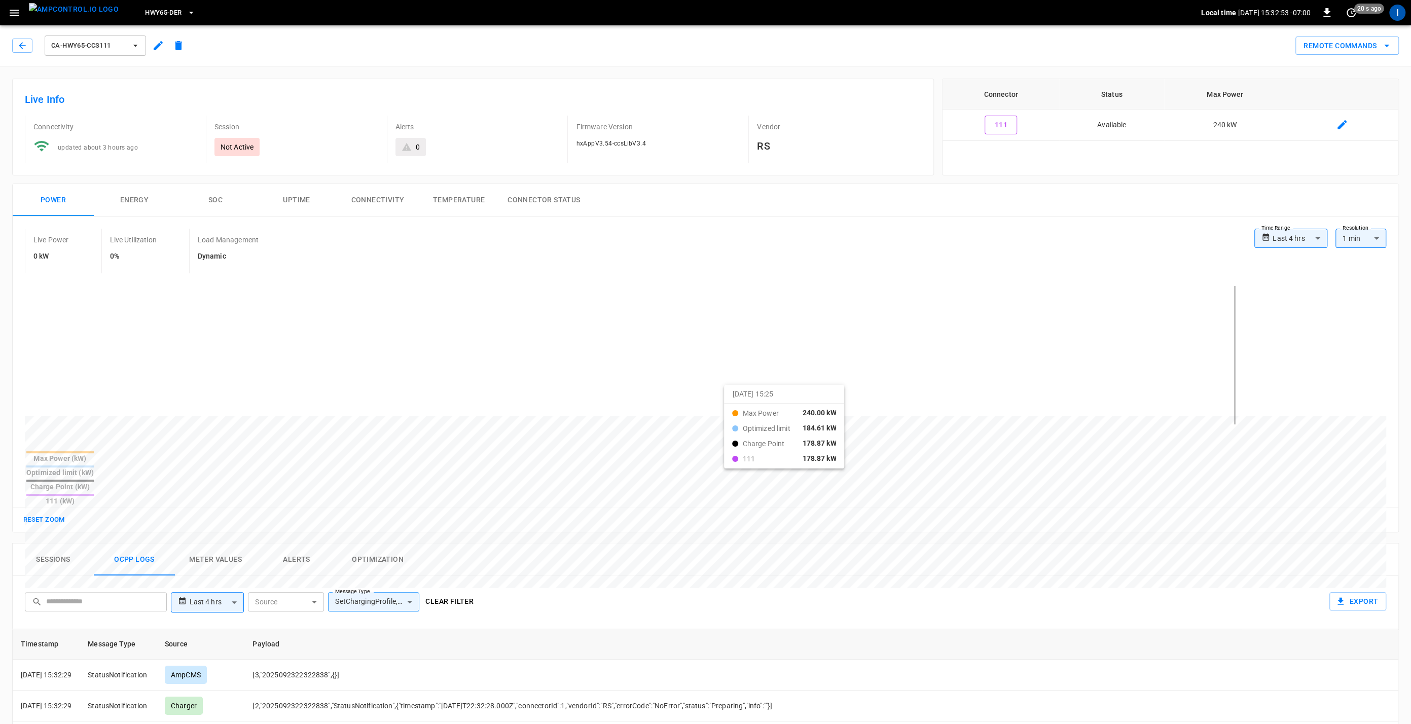
drag, startPoint x: 643, startPoint y: 336, endPoint x: 740, endPoint y: 398, distance: 115.2
click at [740, 591] on div at bounding box center [686, 660] width 1323 height 138
drag, startPoint x: 53, startPoint y: 480, endPoint x: 171, endPoint y: 479, distance: 118.6
click at [53, 512] on button "Reset zoom" at bounding box center [44, 520] width 47 height 16
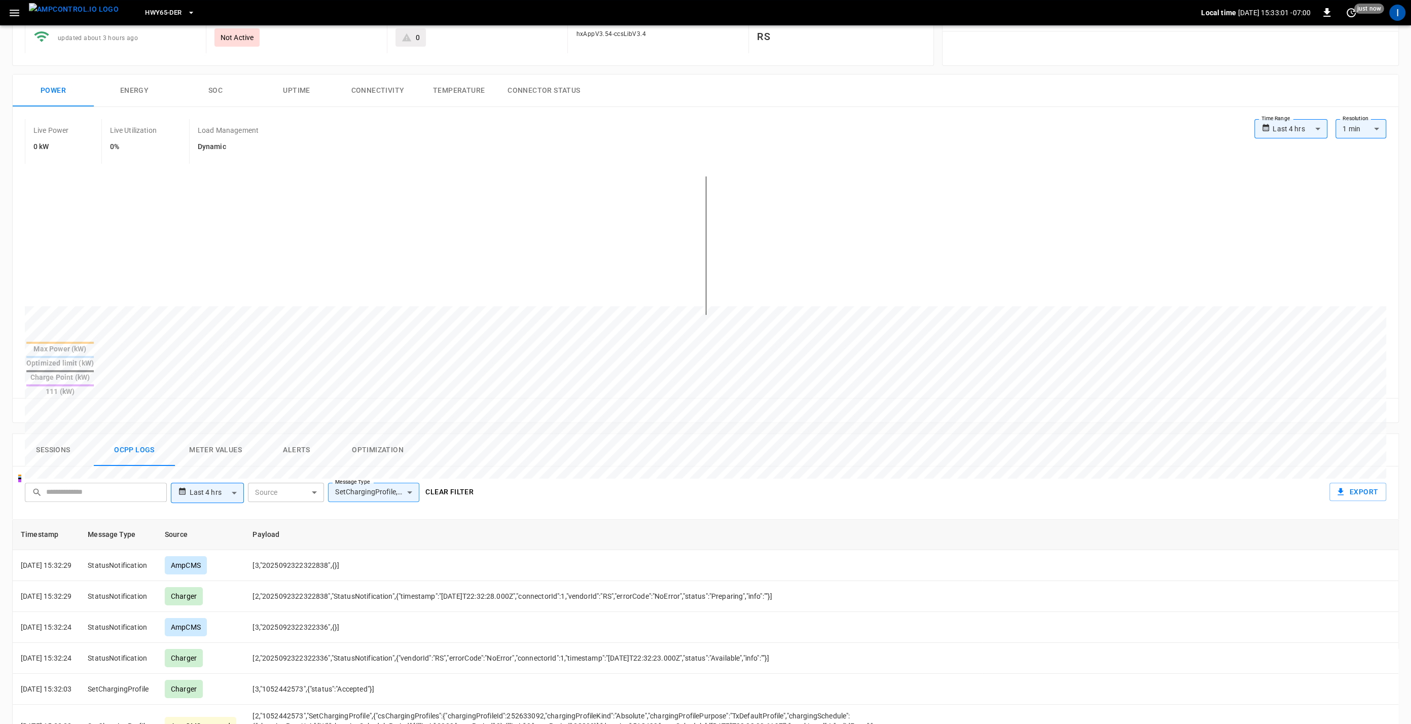
scroll to position [110, 0]
click at [57, 433] on button "Sessions" at bounding box center [53, 449] width 81 height 32
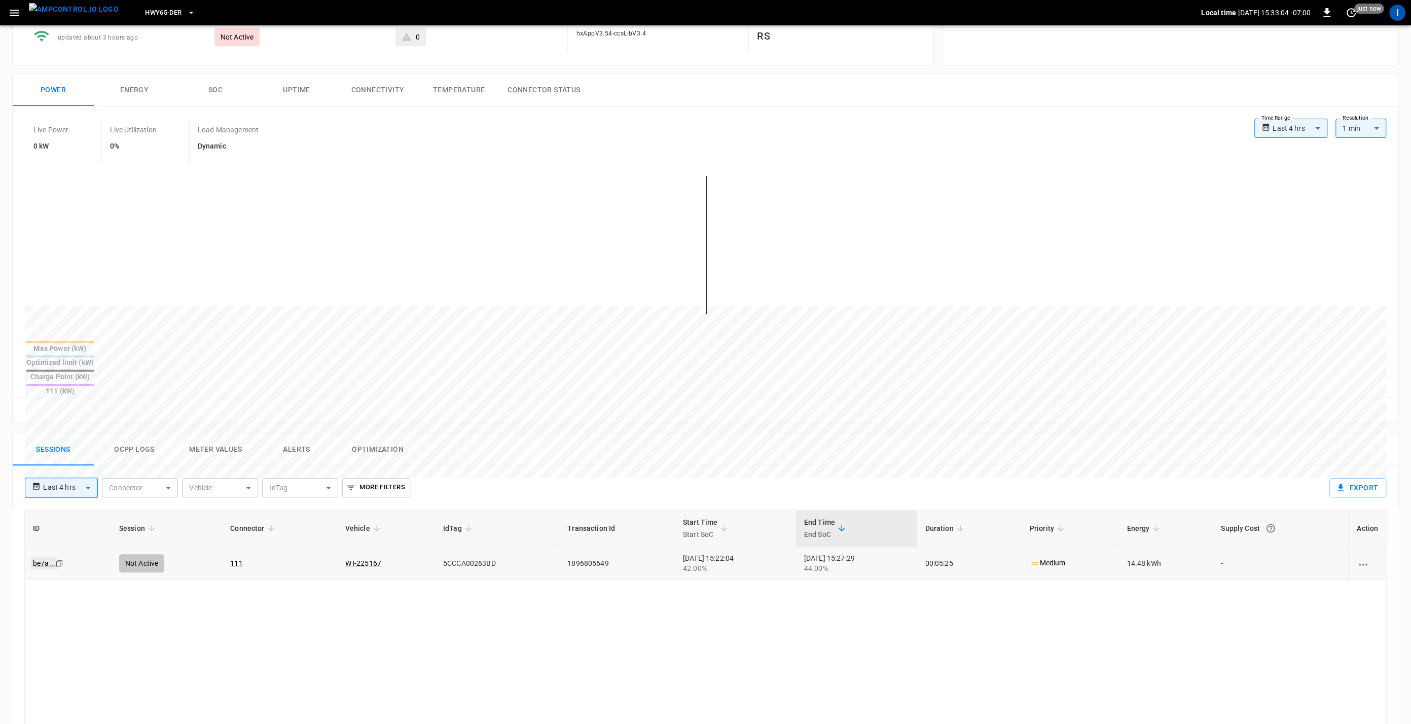
click at [43, 557] on link "be7a ..." at bounding box center [44, 563] width 26 height 12
